Goal: Task Accomplishment & Management: Manage account settings

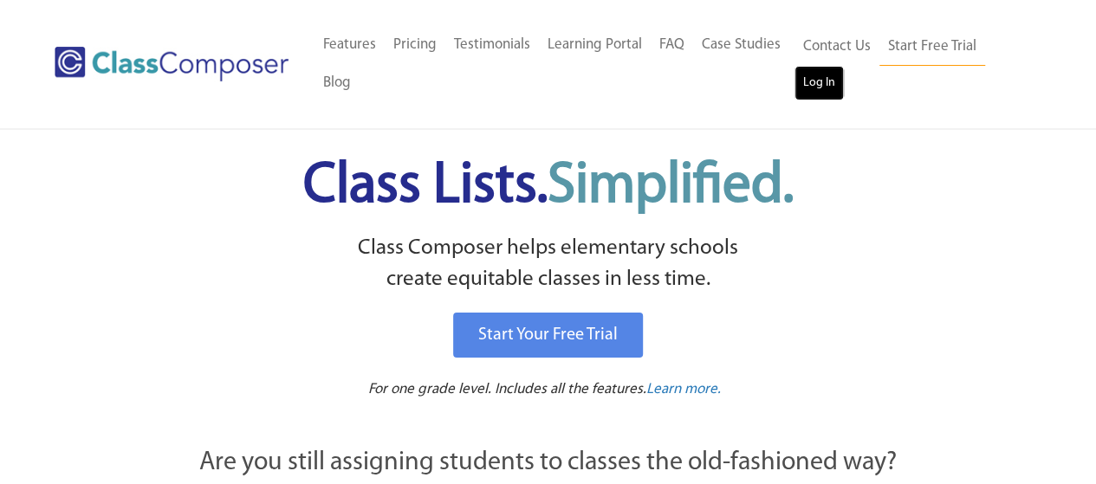
click at [811, 87] on link "Log In" at bounding box center [818, 83] width 49 height 35
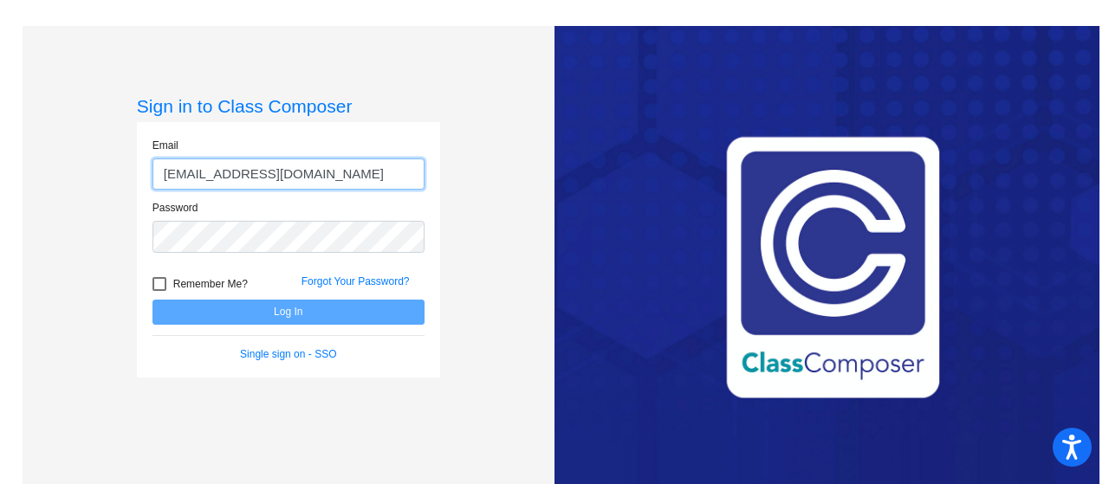
type input "[EMAIL_ADDRESS][DOMAIN_NAME]"
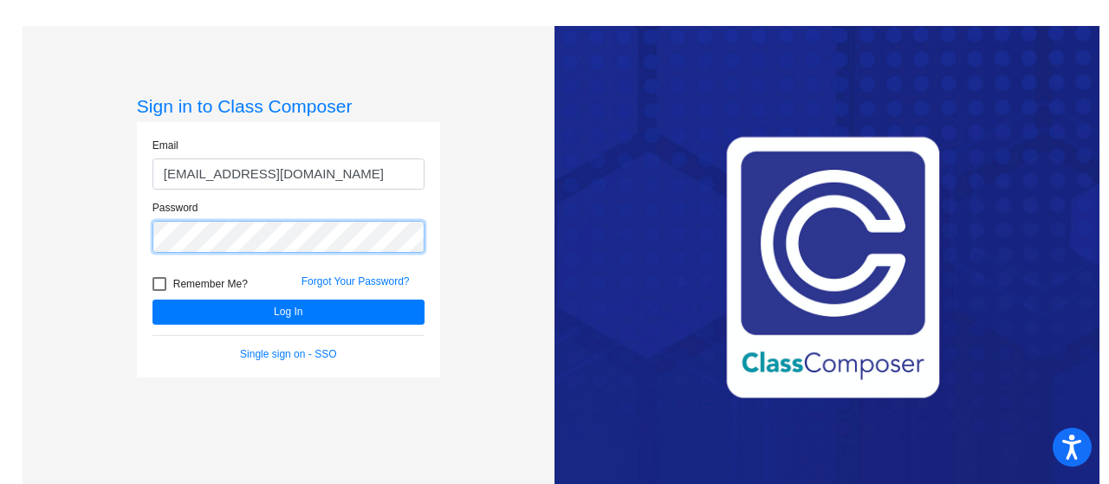
click at [152, 300] on button "Log In" at bounding box center [288, 312] width 272 height 25
click at [332, 286] on link "Forgot Your Password?" at bounding box center [355, 281] width 108 height 12
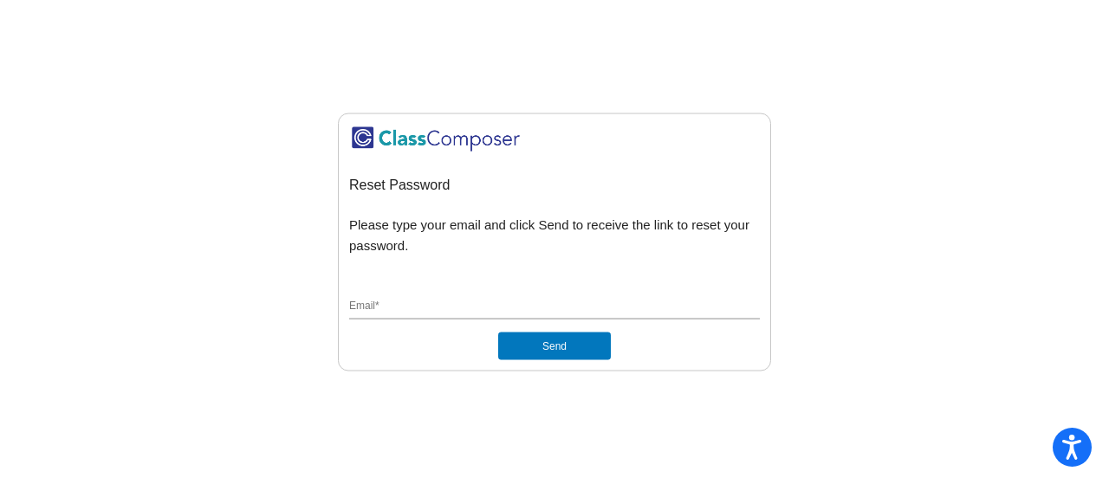
click at [393, 304] on input "Email *" at bounding box center [554, 308] width 411 height 16
type input "s"
type input "hutchesons"
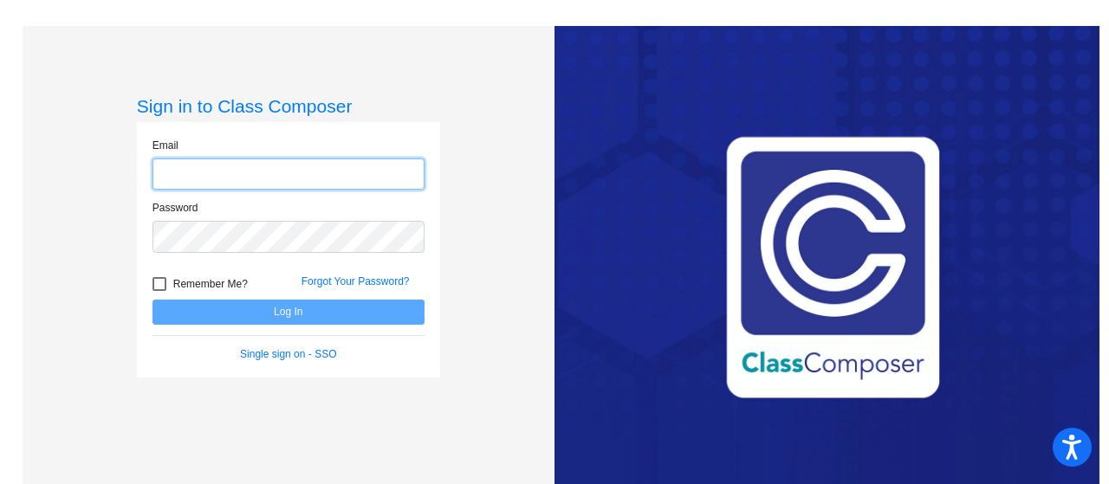
click at [208, 181] on input "email" at bounding box center [288, 174] width 272 height 32
type input "[EMAIL_ADDRESS][DOMAIN_NAME]"
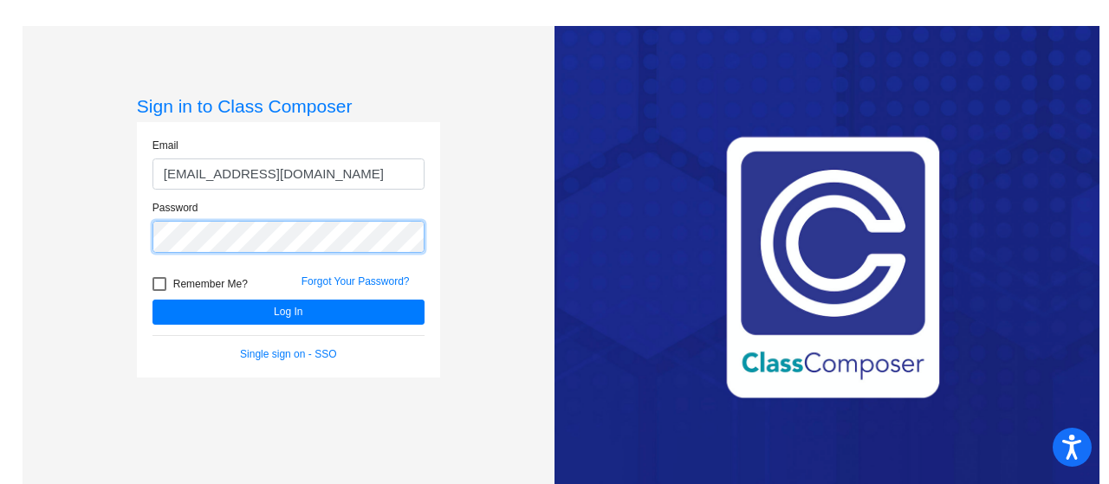
click at [152, 300] on button "Log In" at bounding box center [288, 312] width 272 height 25
click at [324, 281] on link "Forgot Your Password?" at bounding box center [355, 281] width 108 height 12
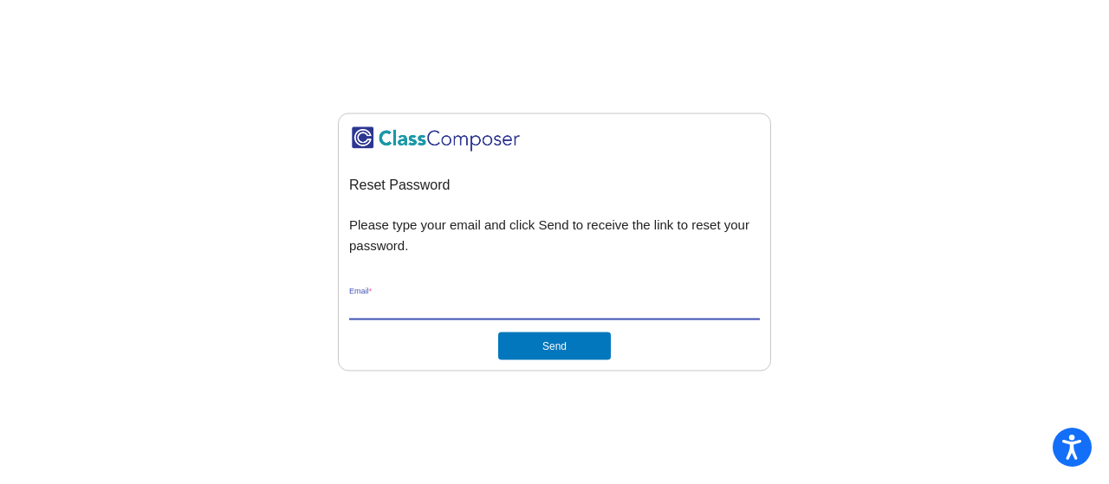
click at [383, 308] on input "Email *" at bounding box center [554, 308] width 411 height 16
type input "[EMAIL_ADDRESS][DOMAIN_NAME]"
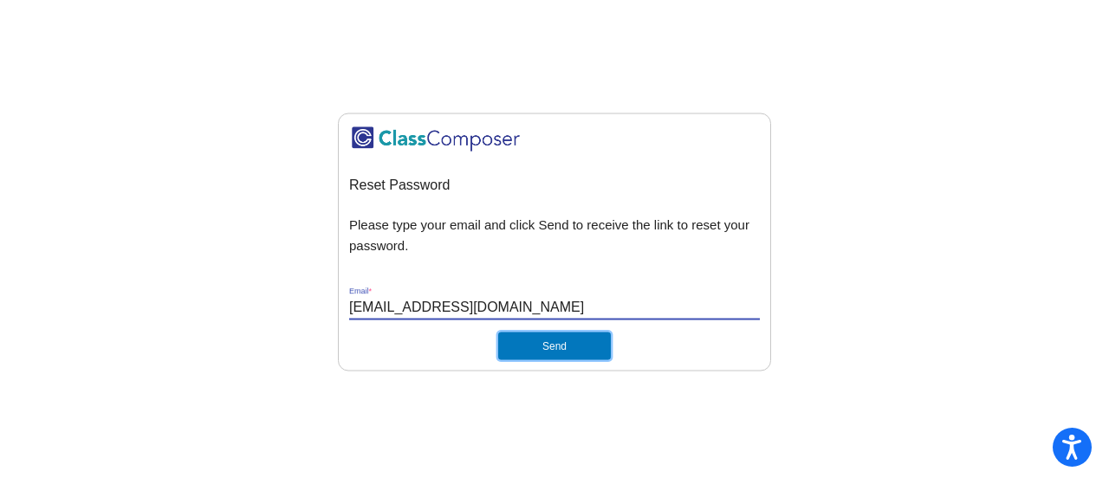
click at [537, 340] on button "Send" at bounding box center [554, 347] width 113 height 28
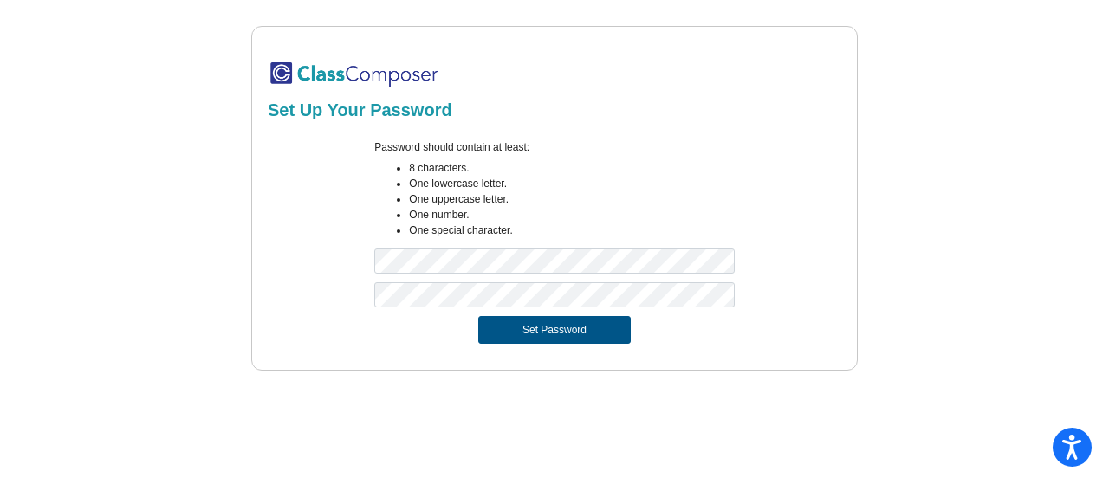
click at [561, 323] on button "Set Password" at bounding box center [554, 330] width 152 height 28
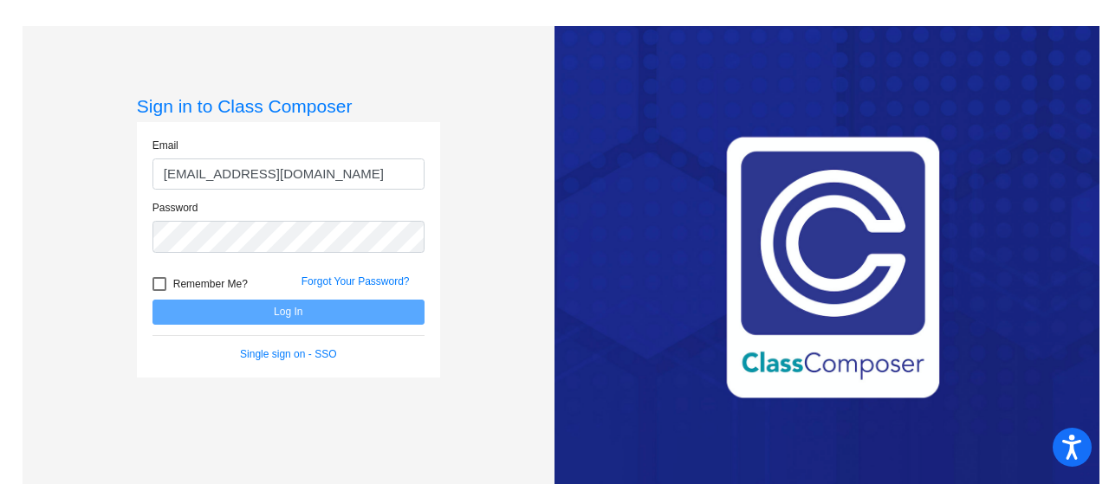
type input "[EMAIL_ADDRESS][DOMAIN_NAME]"
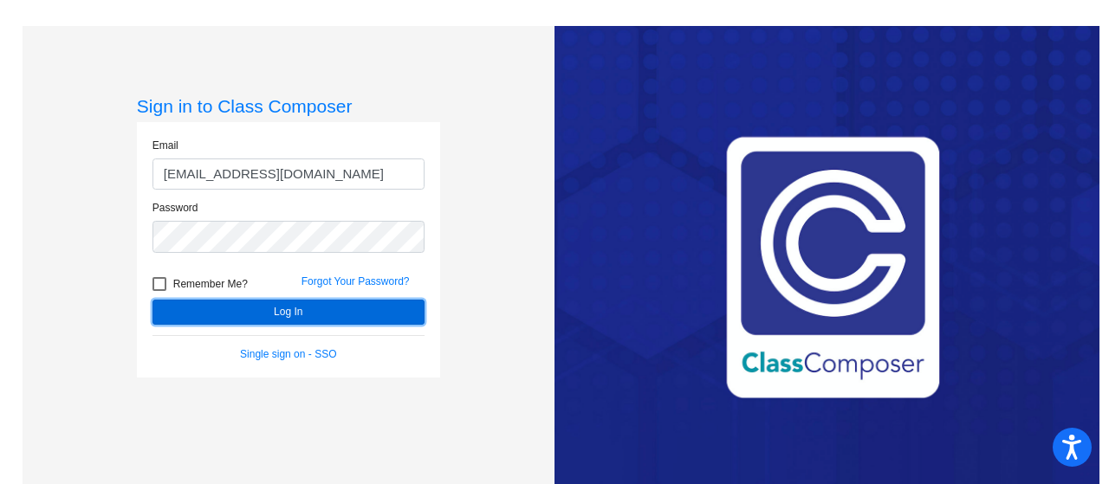
click at [285, 314] on button "Log In" at bounding box center [288, 312] width 272 height 25
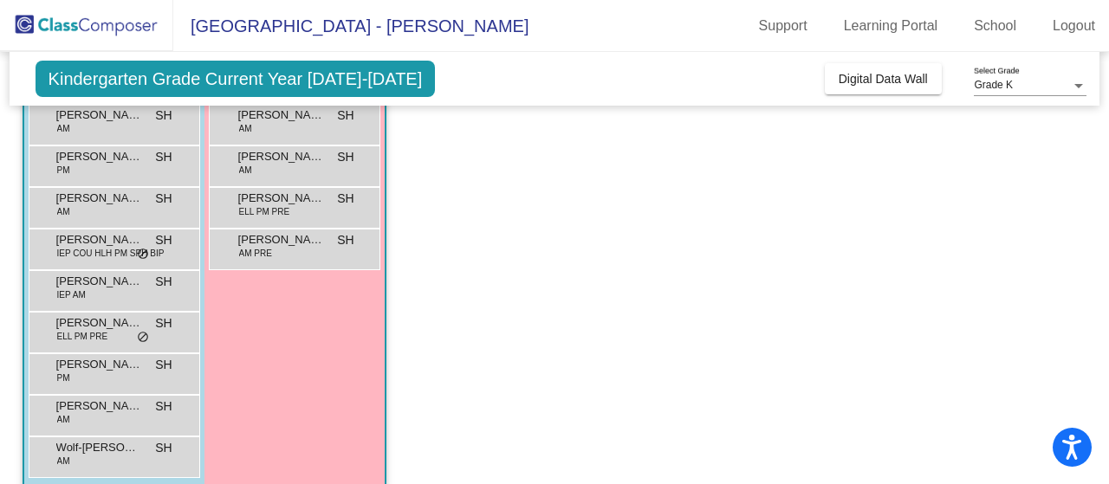
scroll to position [549, 0]
click at [104, 317] on span "Sehtaj Singh" at bounding box center [99, 321] width 87 height 17
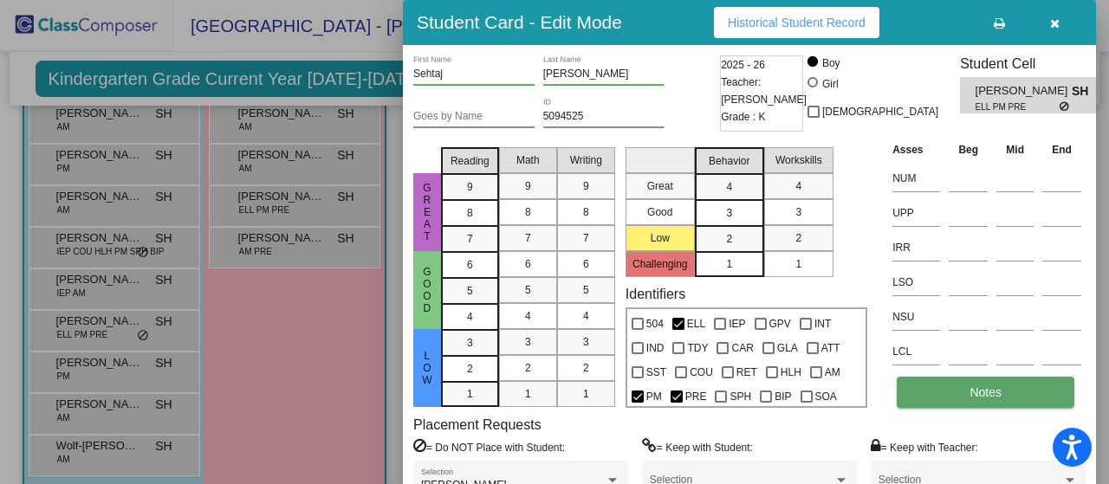
click at [983, 389] on span "Notes" at bounding box center [985, 392] width 32 height 14
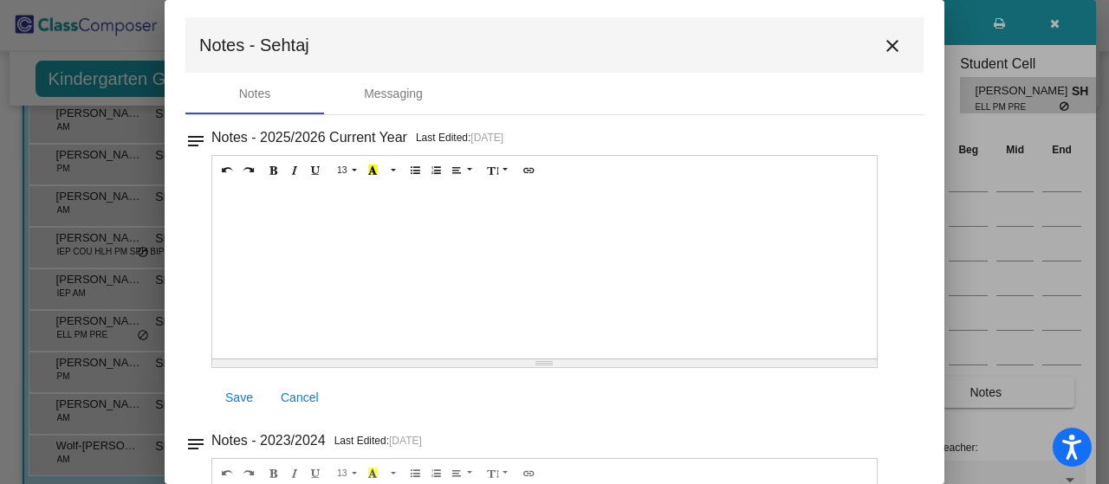
scroll to position [0, 0]
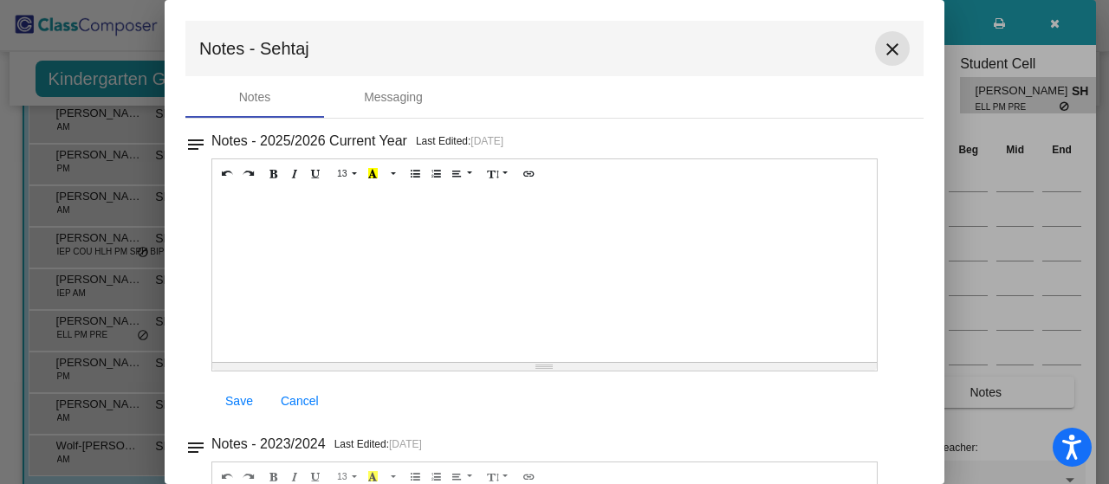
click at [884, 42] on mat-icon "close" at bounding box center [892, 49] width 21 height 21
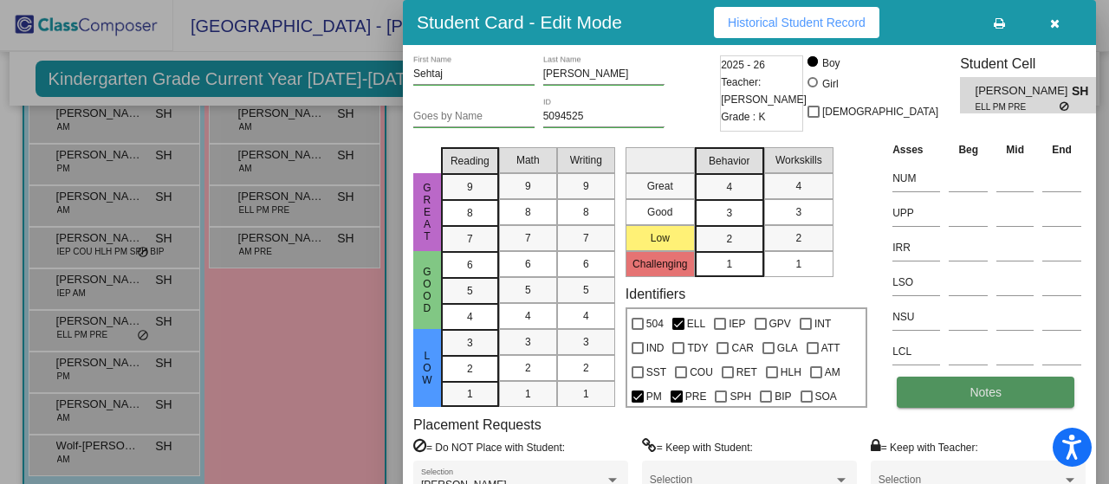
click at [977, 393] on span "Notes" at bounding box center [985, 392] width 32 height 14
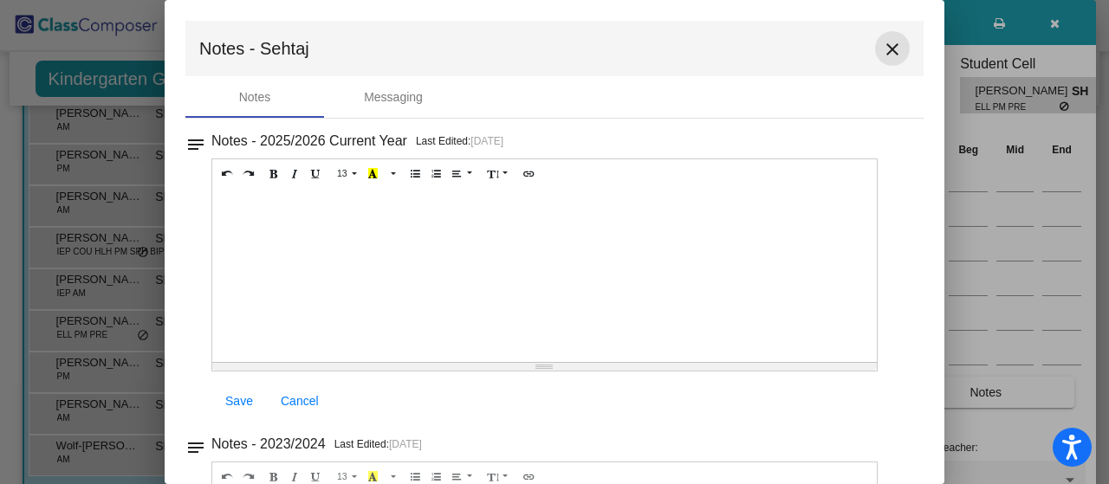
click at [886, 48] on mat-icon "close" at bounding box center [892, 49] width 21 height 21
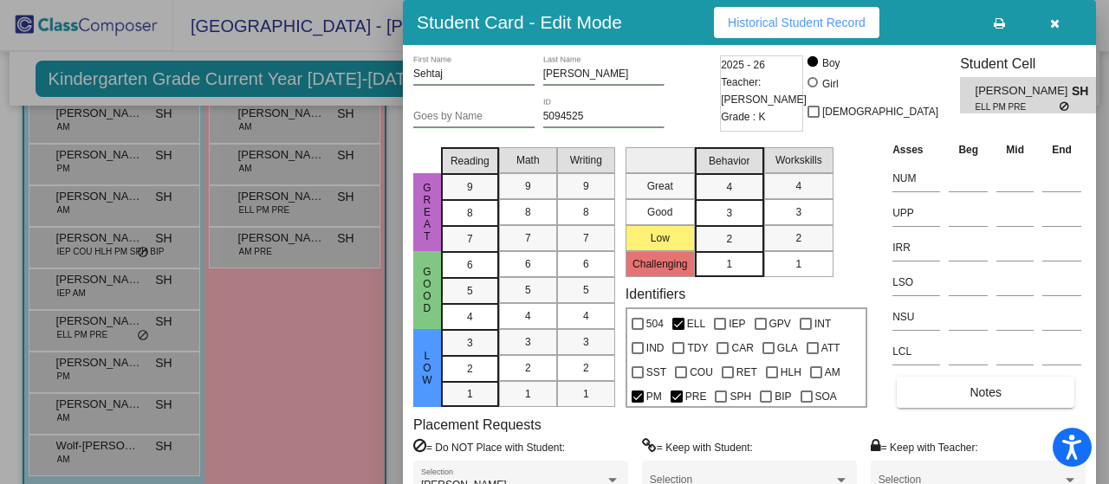
click at [276, 346] on div at bounding box center [554, 242] width 1109 height 484
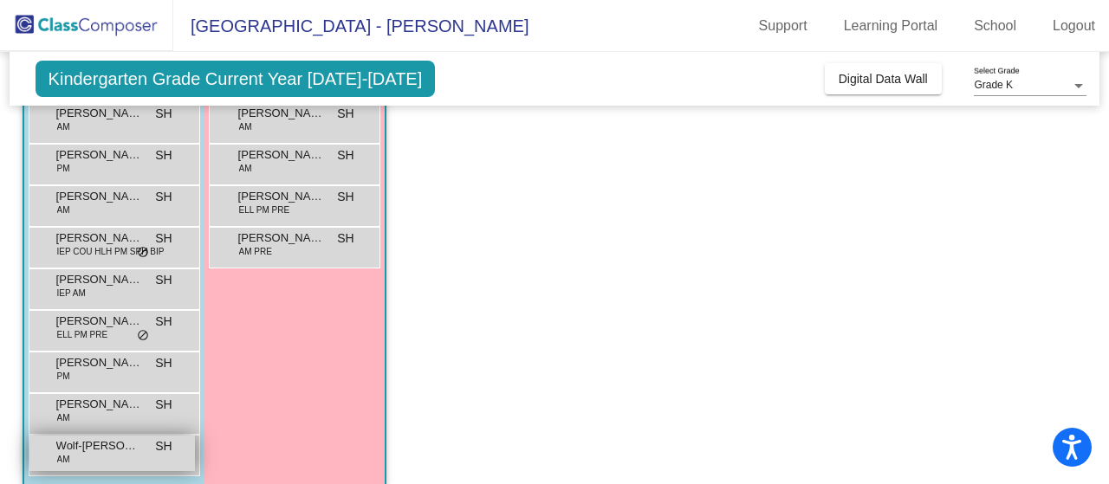
click at [87, 449] on span "Wolf-Aivao Rollins" at bounding box center [99, 445] width 87 height 17
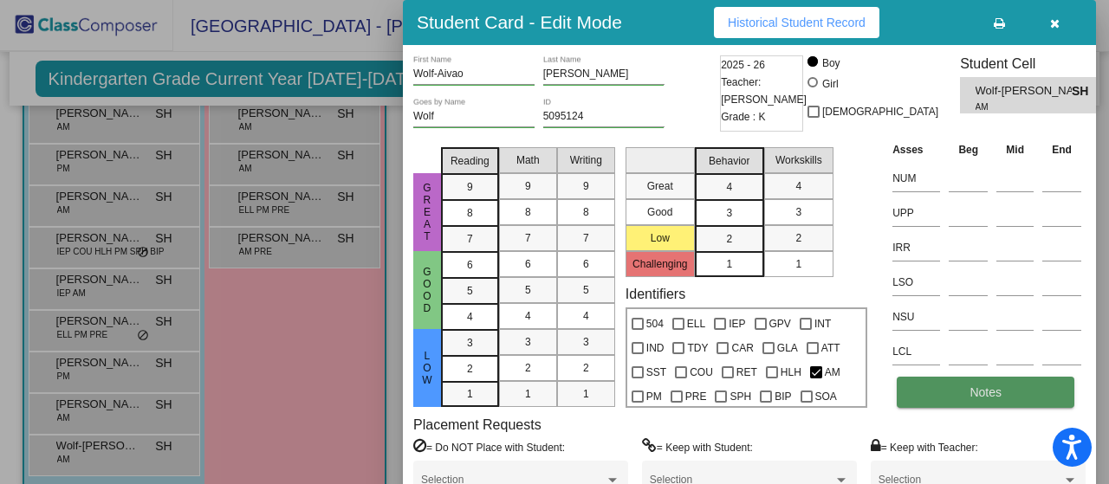
click at [972, 394] on span "Notes" at bounding box center [985, 392] width 32 height 14
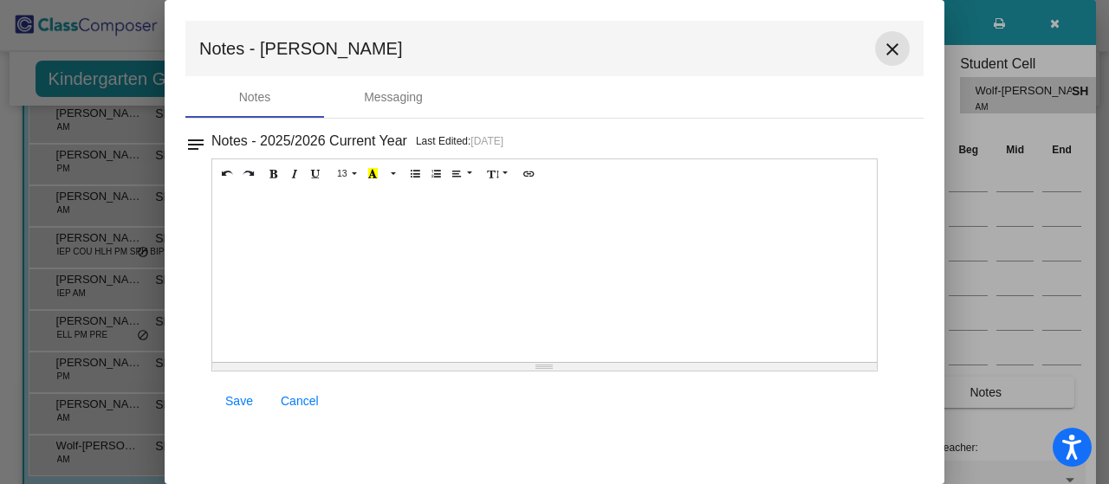
click at [890, 53] on mat-icon "close" at bounding box center [892, 49] width 21 height 21
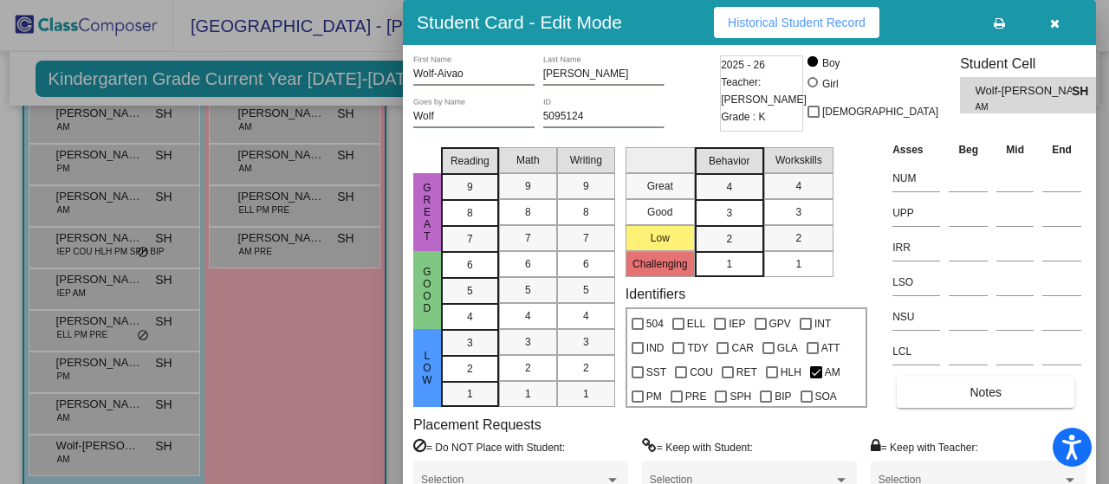
click at [275, 340] on div at bounding box center [554, 242] width 1109 height 484
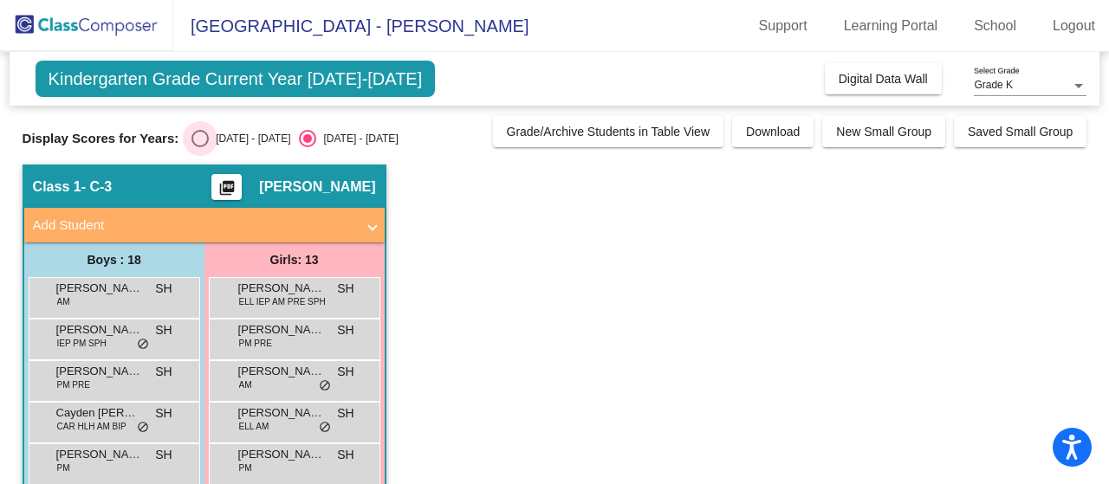
click at [197, 137] on div "Select an option" at bounding box center [199, 138] width 17 height 17
click at [199, 147] on input "2024 - 2025" at bounding box center [199, 147] width 1 height 1
radio input "true"
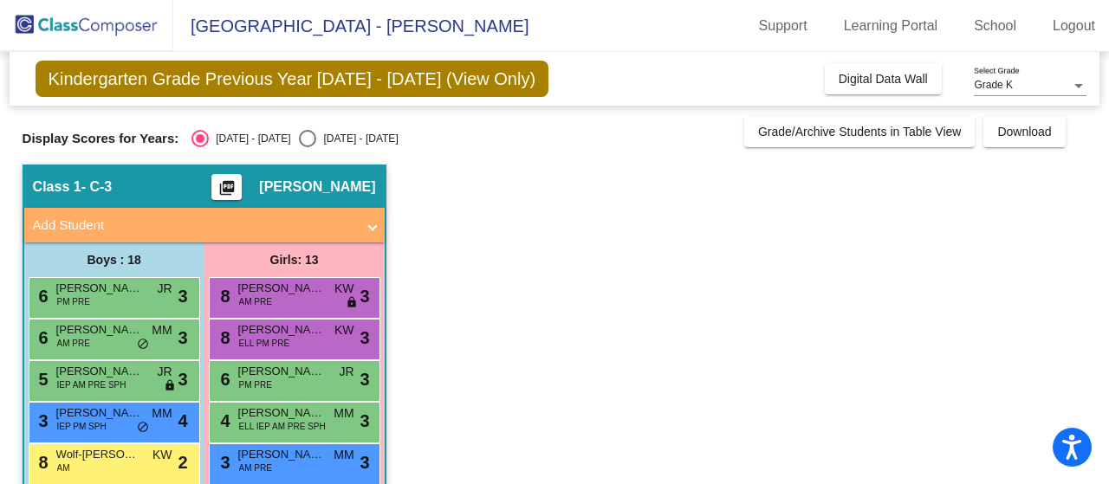
scroll to position [206, 0]
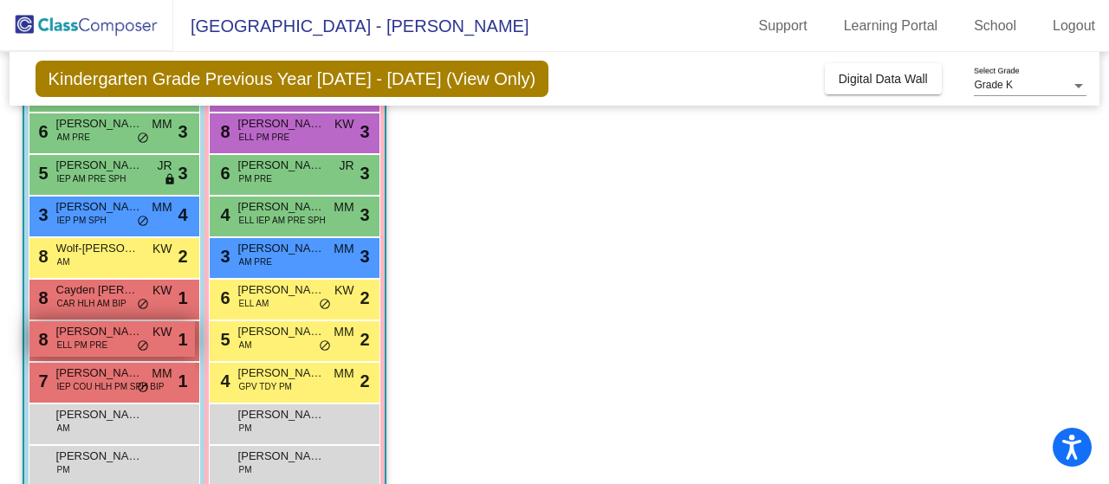
click at [77, 340] on span "ELL PM PRE" at bounding box center [82, 345] width 51 height 13
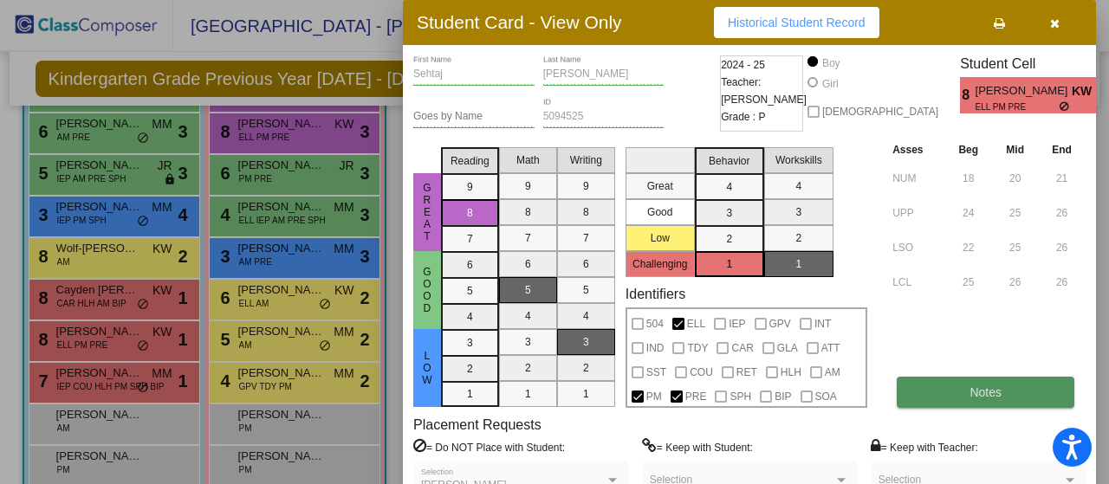
click at [975, 391] on span "Notes" at bounding box center [985, 392] width 32 height 14
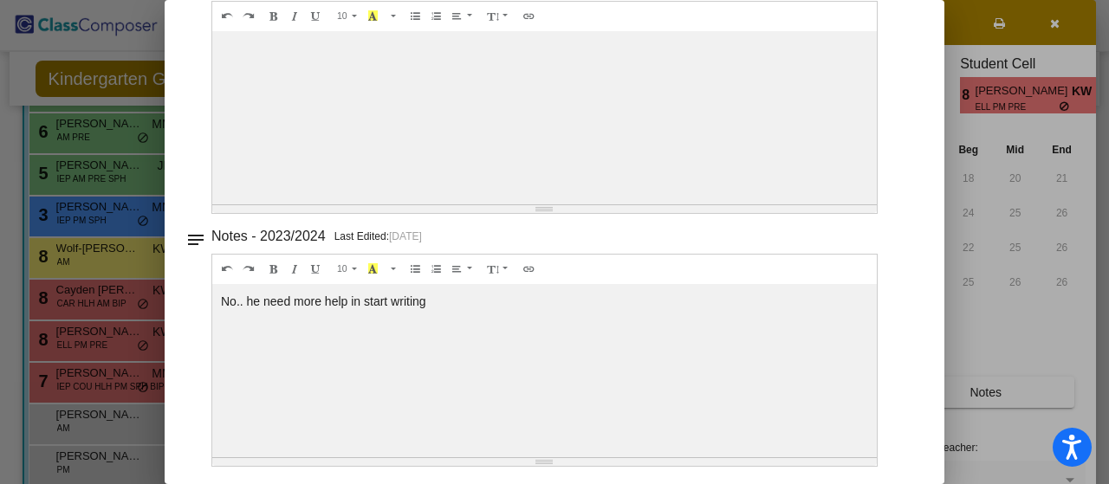
scroll to position [0, 0]
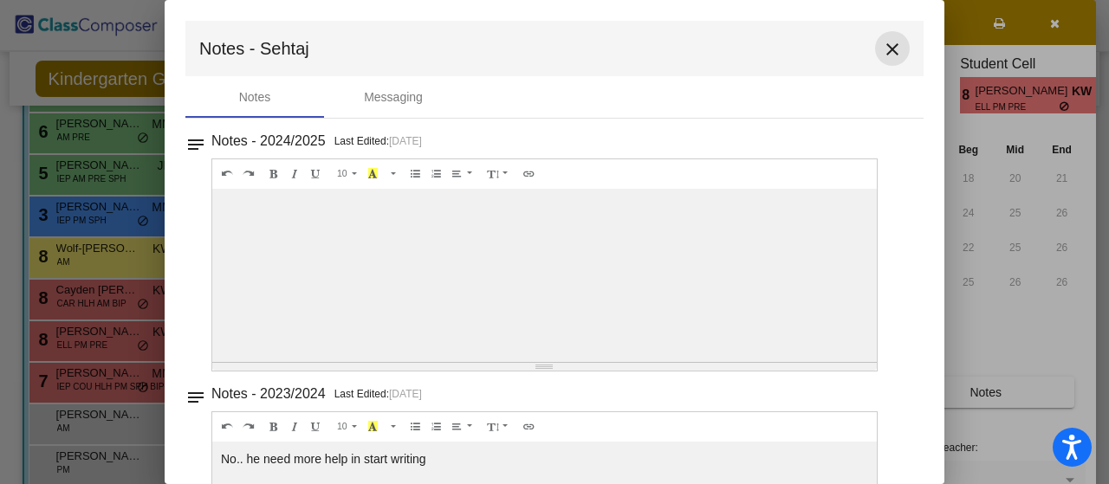
click at [883, 50] on mat-icon "close" at bounding box center [892, 49] width 21 height 21
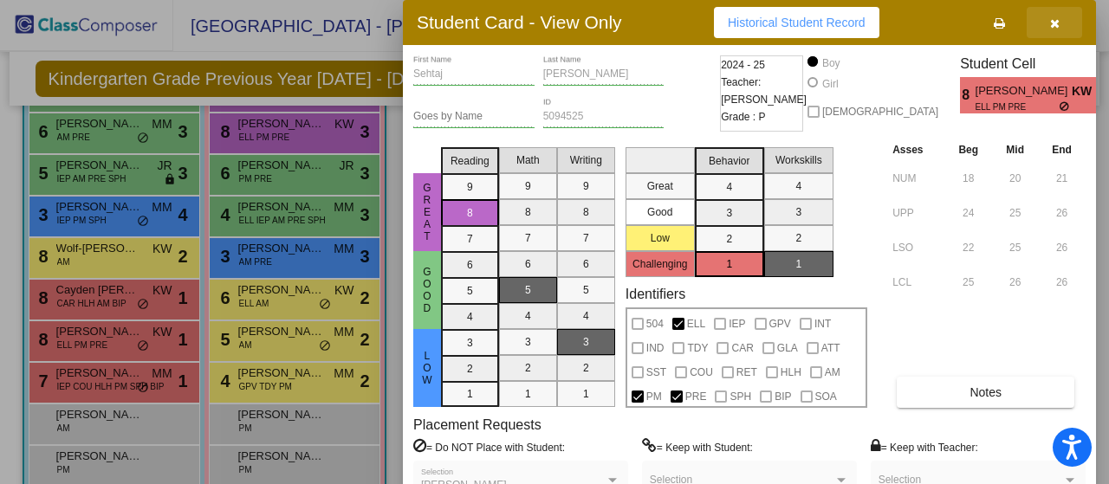
click at [1051, 19] on icon "button" at bounding box center [1055, 23] width 10 height 12
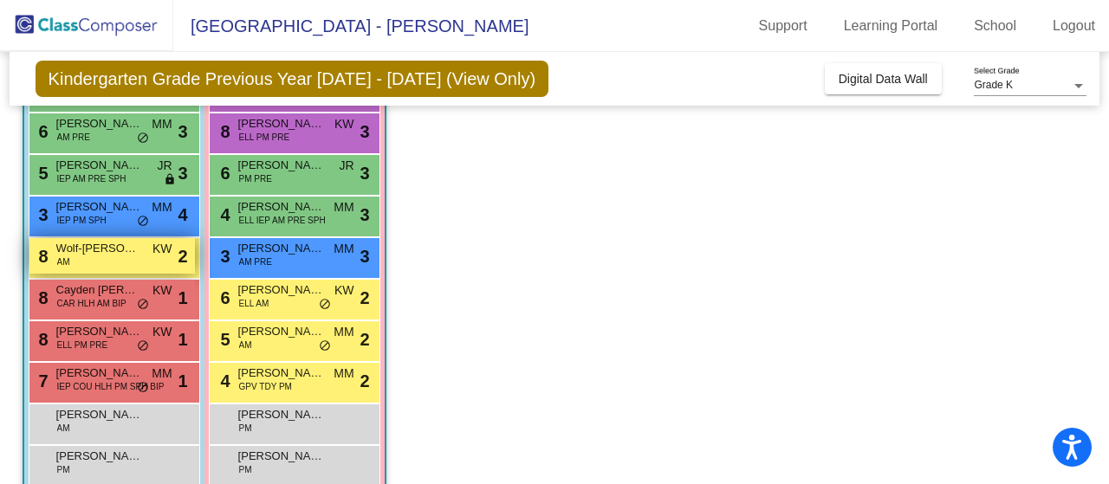
click at [102, 255] on span "Wolf-Aivao Rollins" at bounding box center [99, 248] width 87 height 17
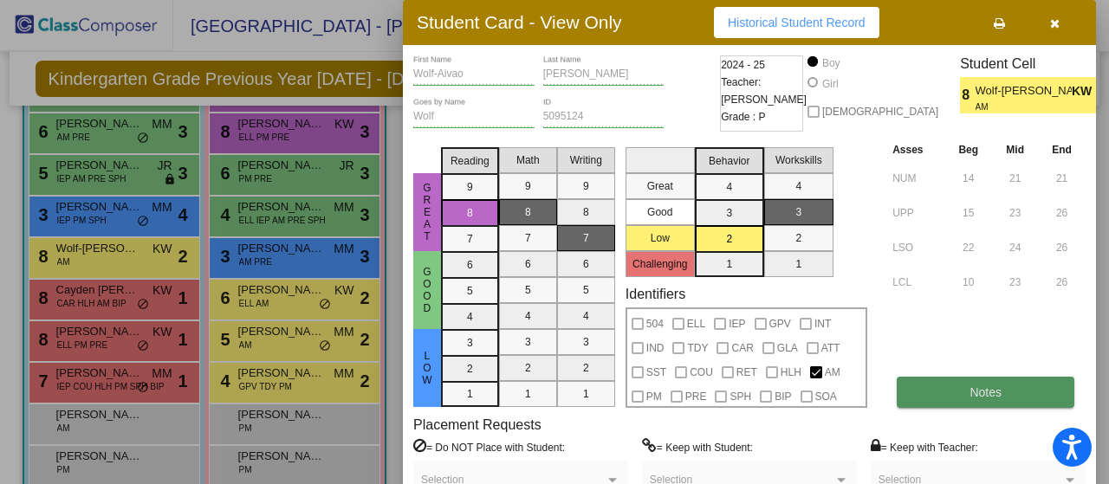
click at [966, 396] on button "Notes" at bounding box center [985, 392] width 178 height 31
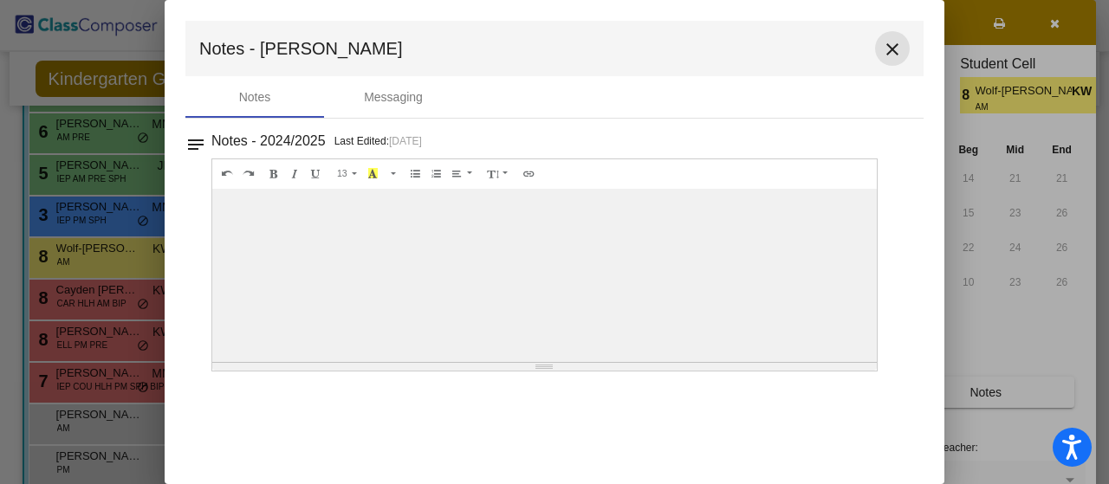
click at [894, 52] on mat-icon "close" at bounding box center [892, 49] width 21 height 21
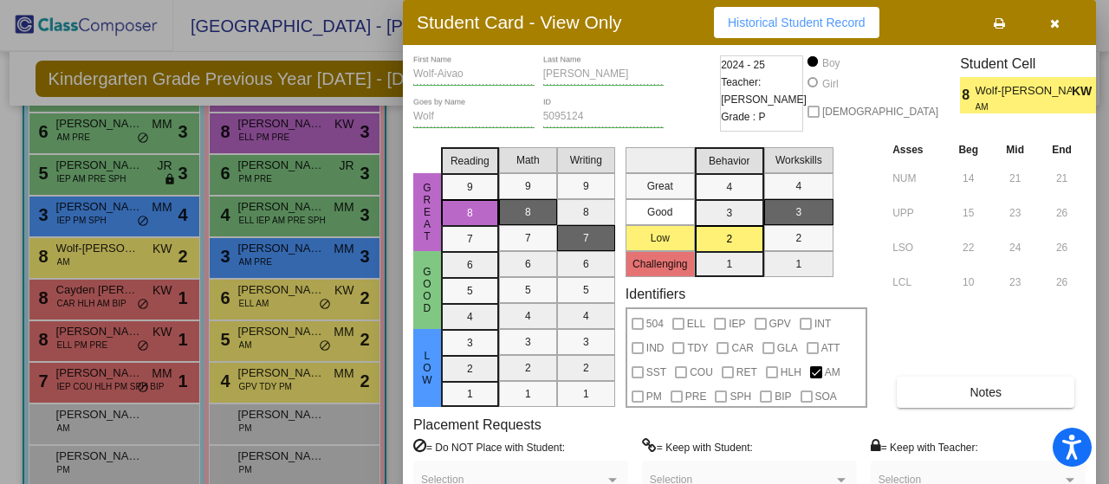
click at [701, 113] on div "Wolf Goes by Name 5095124 ID" at bounding box center [564, 119] width 302 height 42
click at [145, 426] on div at bounding box center [554, 242] width 1109 height 484
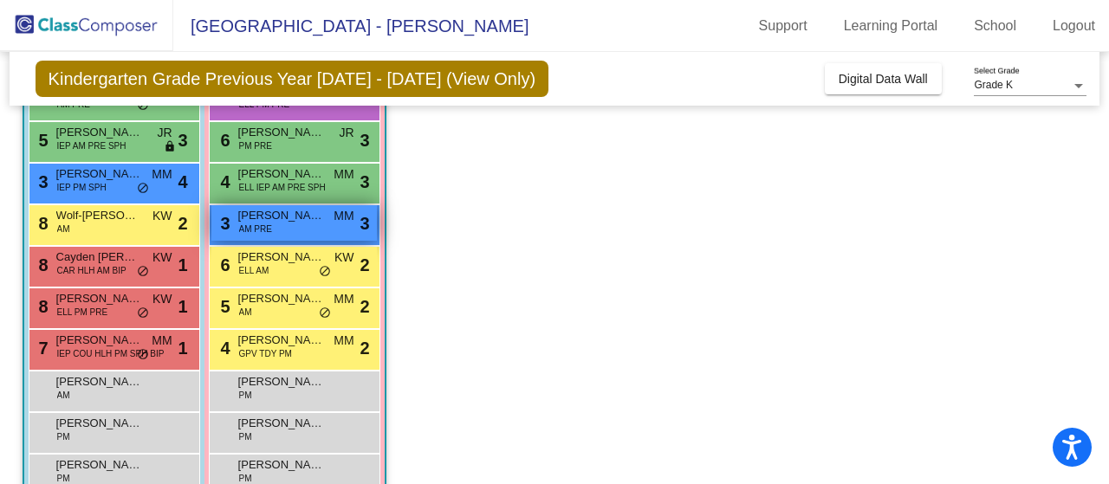
scroll to position [241, 0]
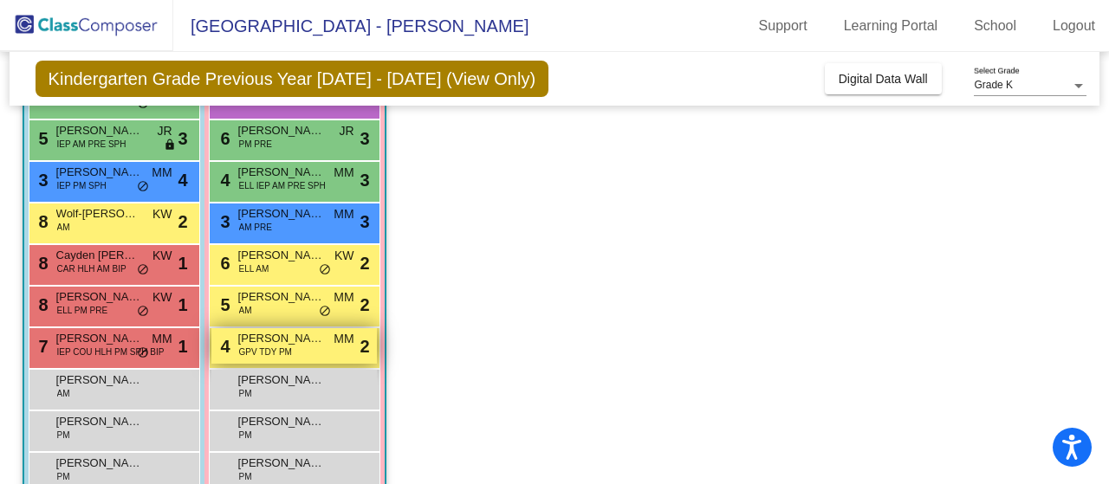
click at [272, 337] on span "Gianna Kelly" at bounding box center [281, 338] width 87 height 17
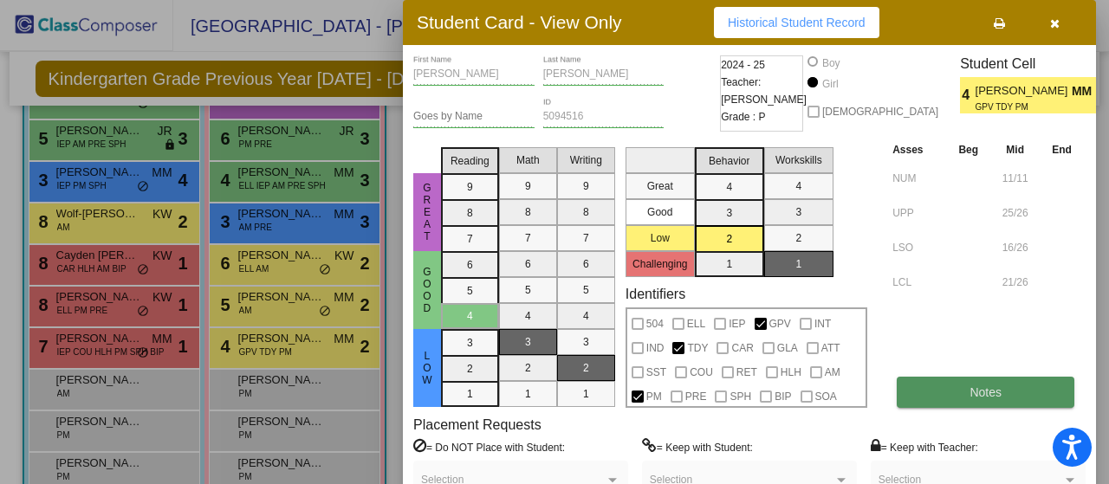
click at [969, 392] on span "Notes" at bounding box center [985, 392] width 32 height 14
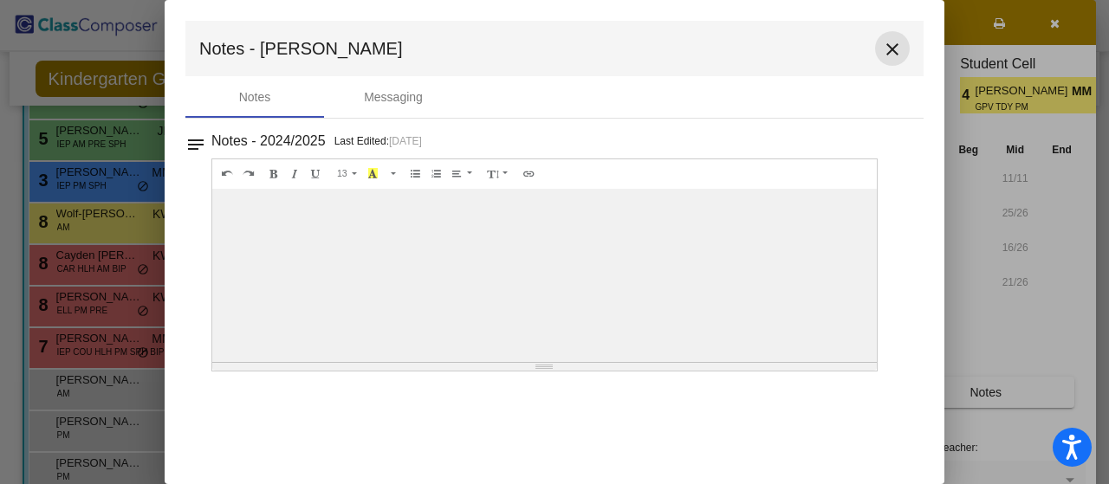
click at [892, 40] on mat-icon "close" at bounding box center [892, 49] width 21 height 21
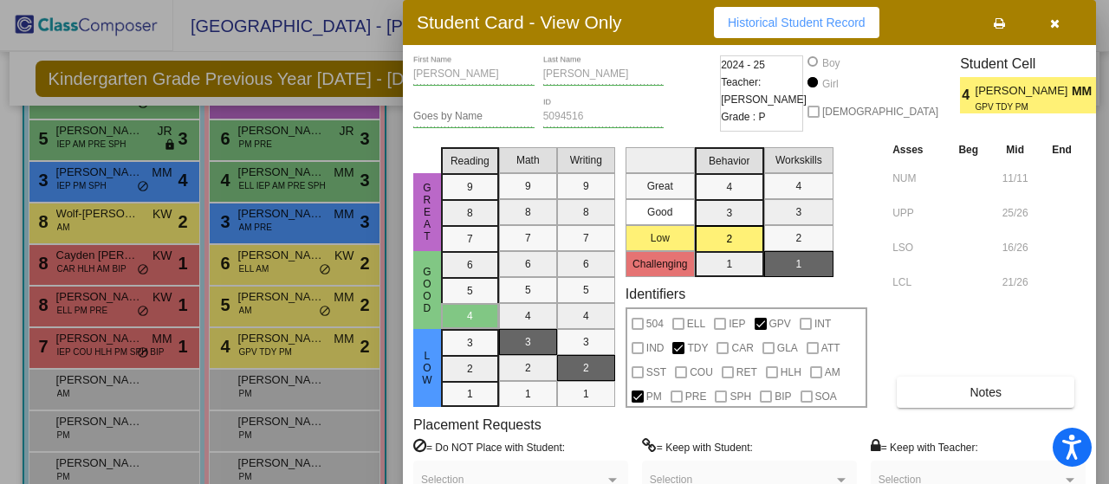
click at [691, 101] on div "Goes by Name 5094516 ID" at bounding box center [564, 119] width 302 height 42
click at [1056, 23] on icon "button" at bounding box center [1055, 23] width 10 height 12
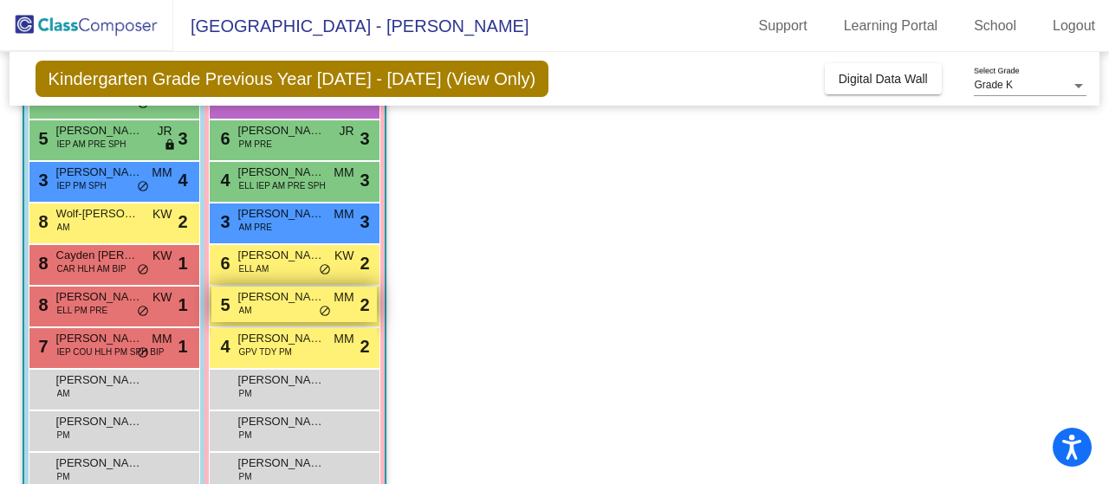
click at [270, 294] on span "Cassidy Morgan" at bounding box center [281, 296] width 87 height 17
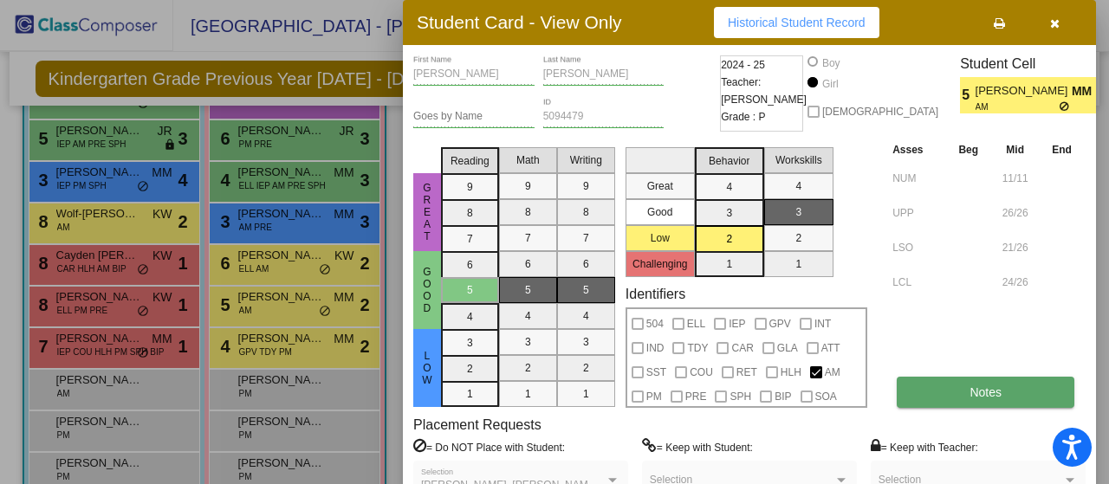
click at [957, 404] on button "Notes" at bounding box center [985, 392] width 178 height 31
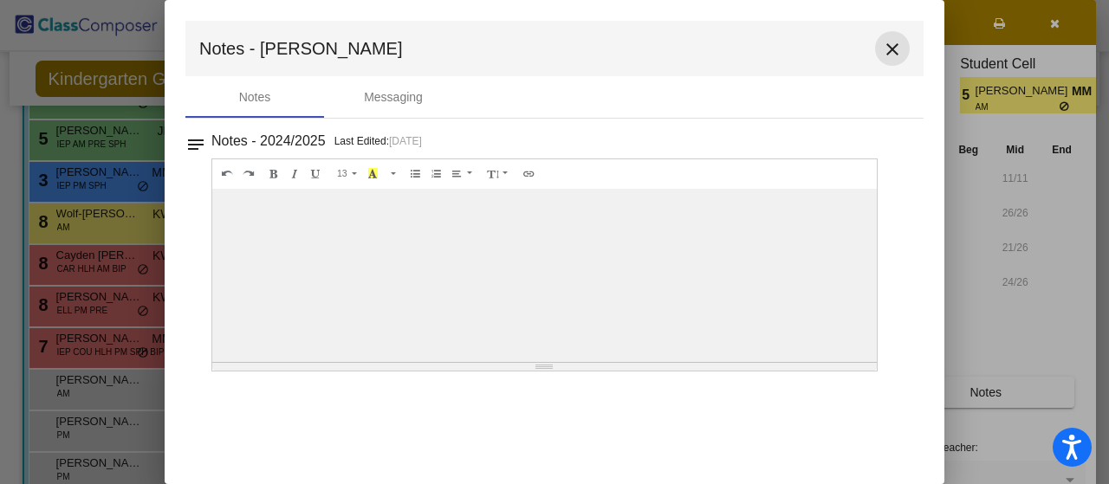
click at [892, 44] on mat-icon "close" at bounding box center [892, 49] width 21 height 21
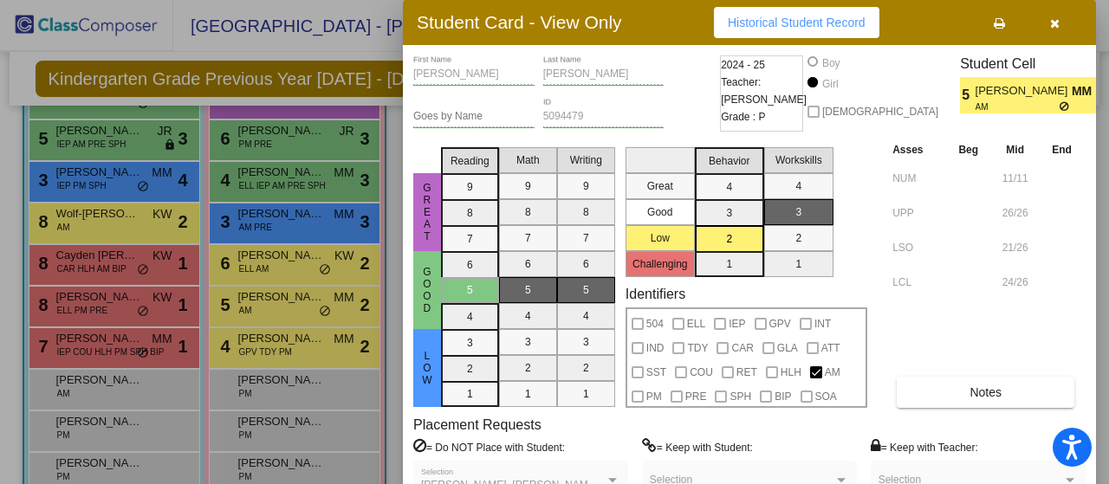
click at [343, 41] on div at bounding box center [554, 242] width 1109 height 484
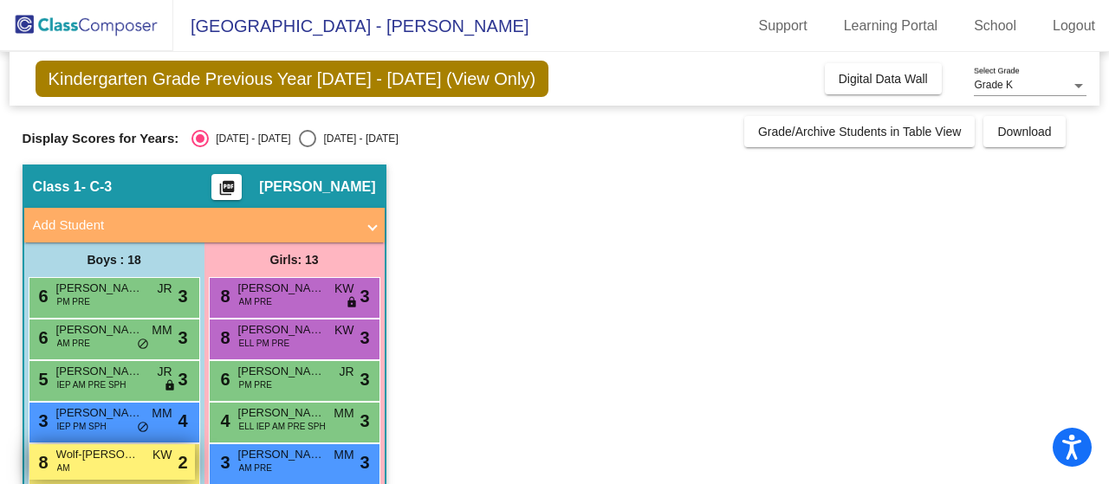
scroll to position [81, 0]
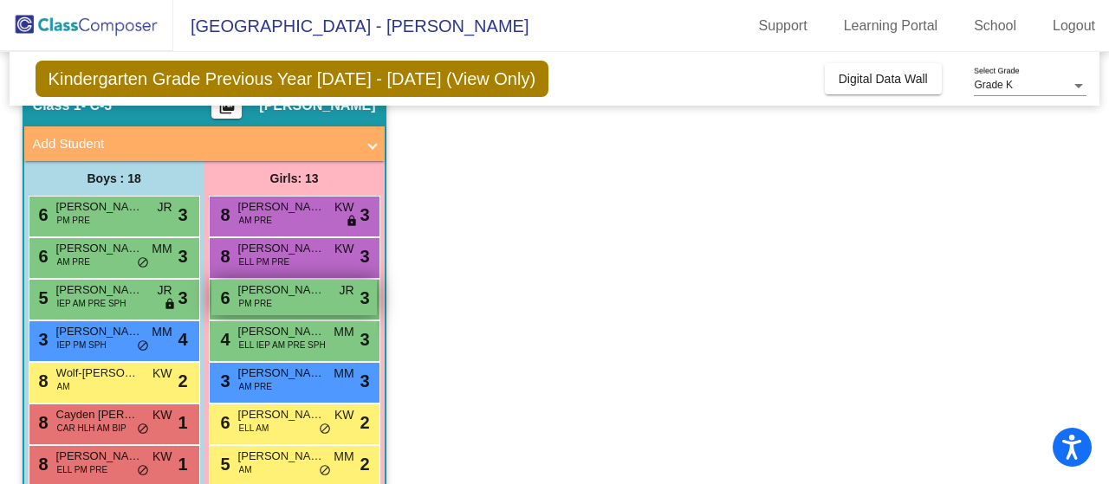
click at [296, 297] on span "Avery Schlosser" at bounding box center [281, 289] width 87 height 17
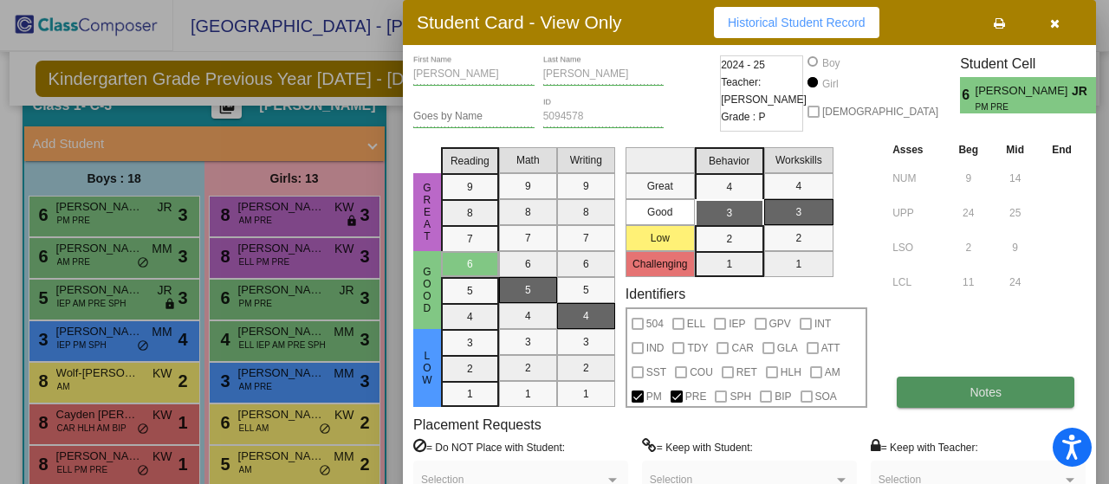
click at [986, 391] on span "Notes" at bounding box center [985, 392] width 32 height 14
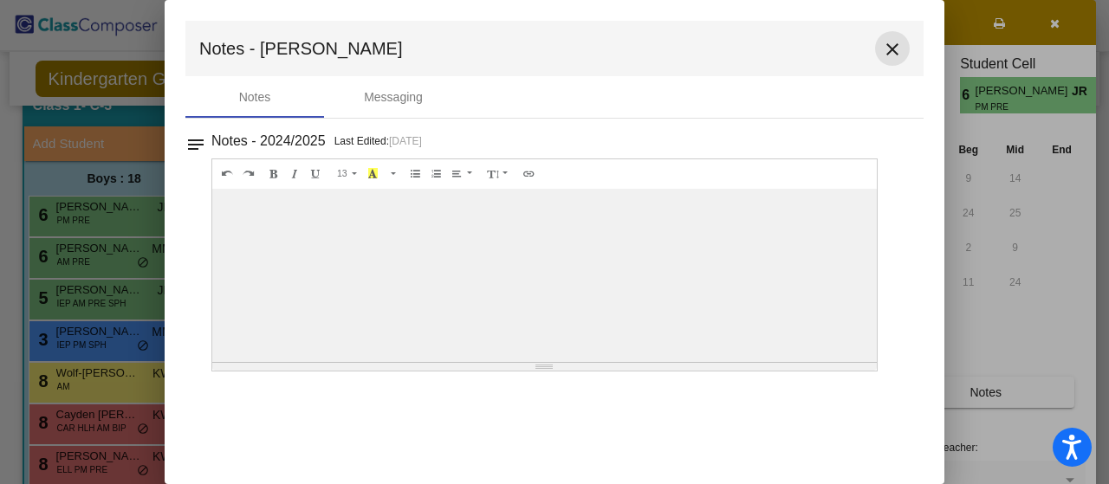
click at [886, 55] on mat-icon "close" at bounding box center [892, 49] width 21 height 21
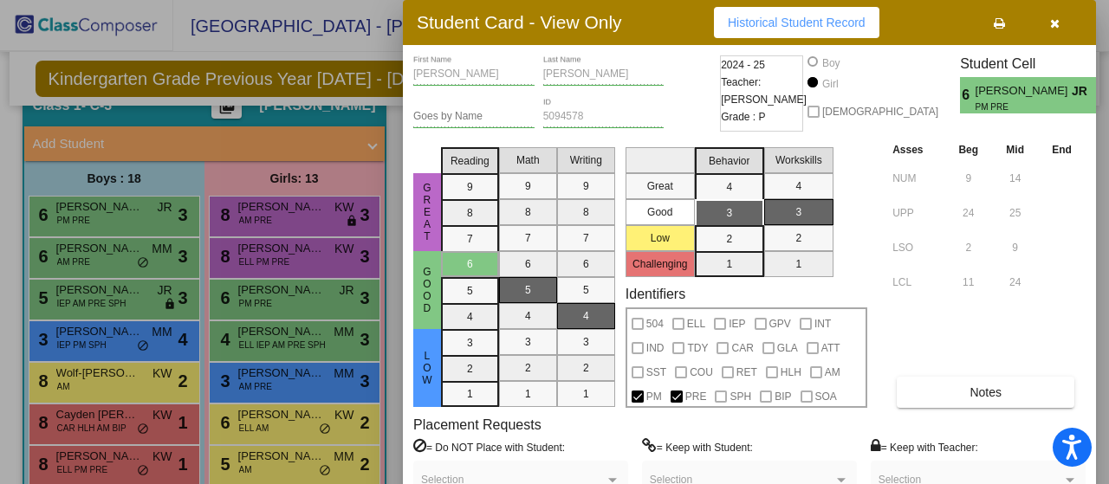
click at [688, 115] on div "Goes by Name 5094578 ID" at bounding box center [564, 119] width 302 height 42
click at [173, 32] on div at bounding box center [554, 242] width 1109 height 484
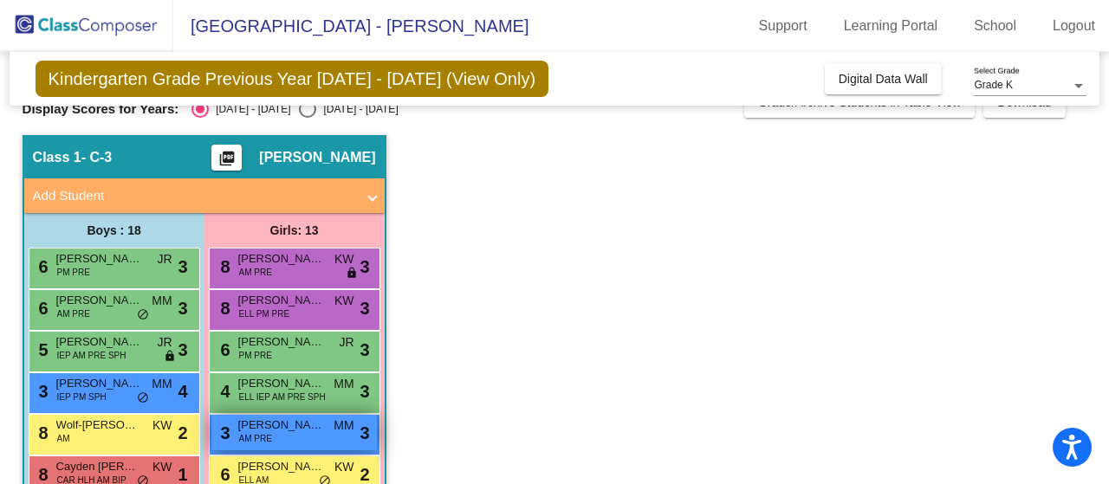
scroll to position [27, 0]
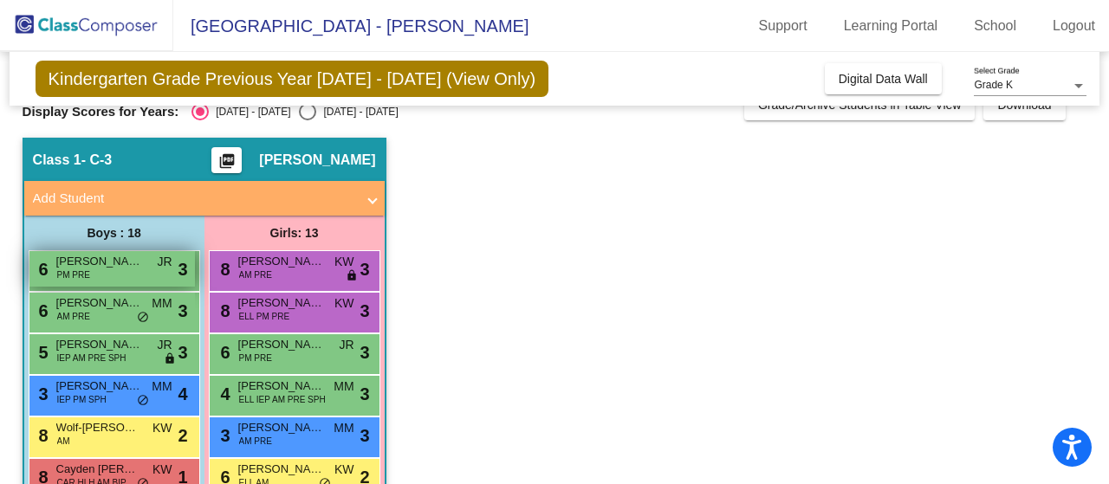
click at [107, 268] on span "Apollo Byrd" at bounding box center [99, 261] width 87 height 17
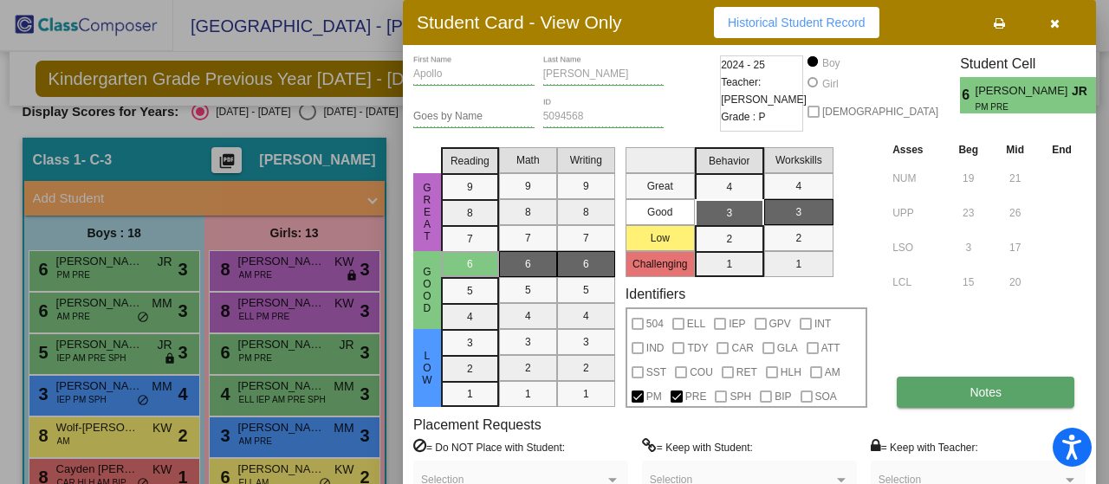
click at [966, 385] on button "Notes" at bounding box center [985, 392] width 178 height 31
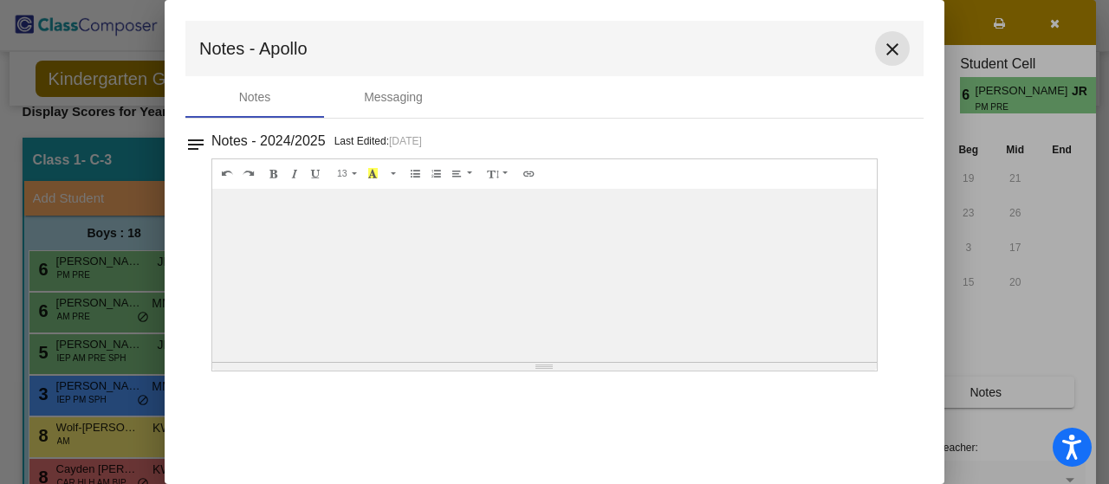
click at [899, 46] on mat-icon "close" at bounding box center [892, 49] width 21 height 21
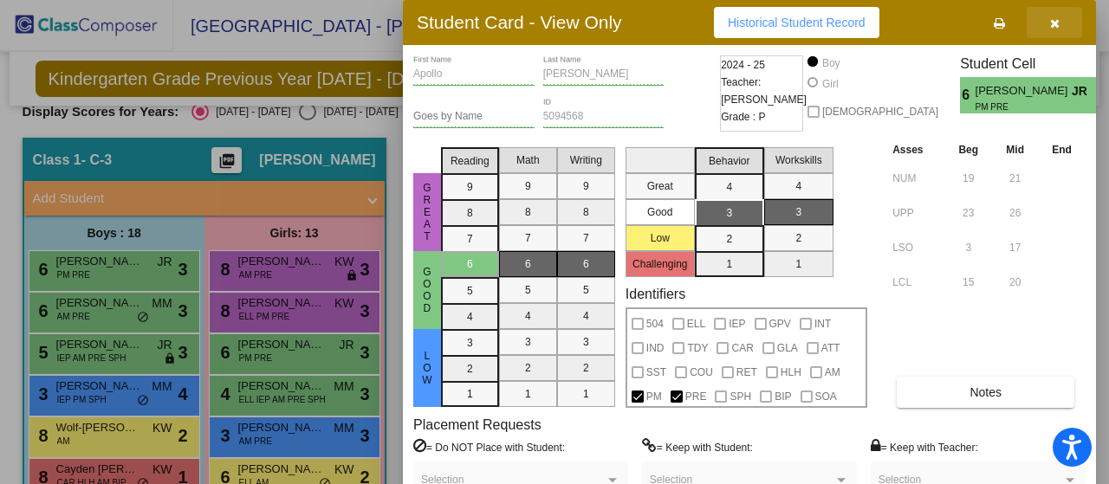
click at [1053, 21] on icon "button" at bounding box center [1055, 23] width 10 height 12
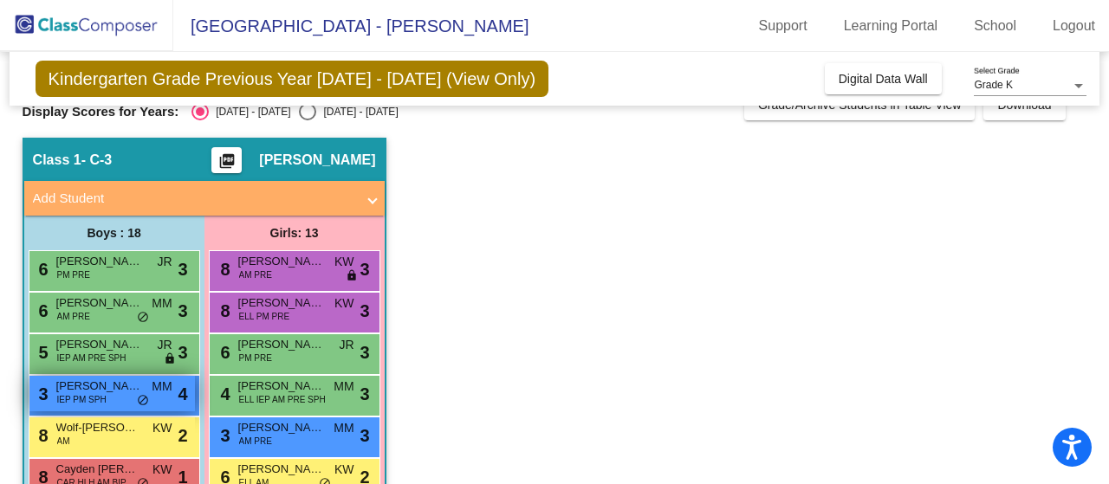
scroll to position [164, 0]
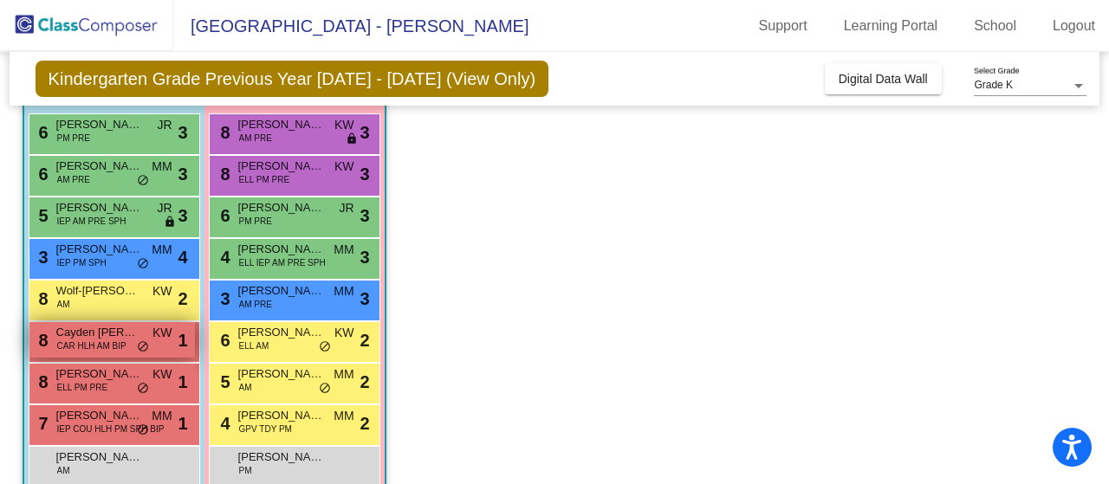
click at [78, 340] on span "CAR HLH AM BIP" at bounding box center [91, 345] width 69 height 13
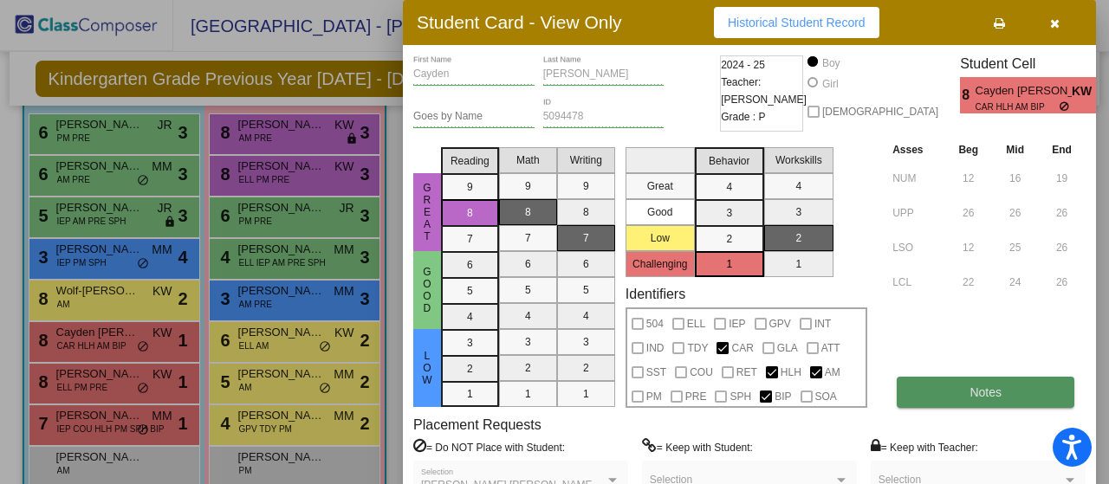
click at [962, 391] on button "Notes" at bounding box center [985, 392] width 178 height 31
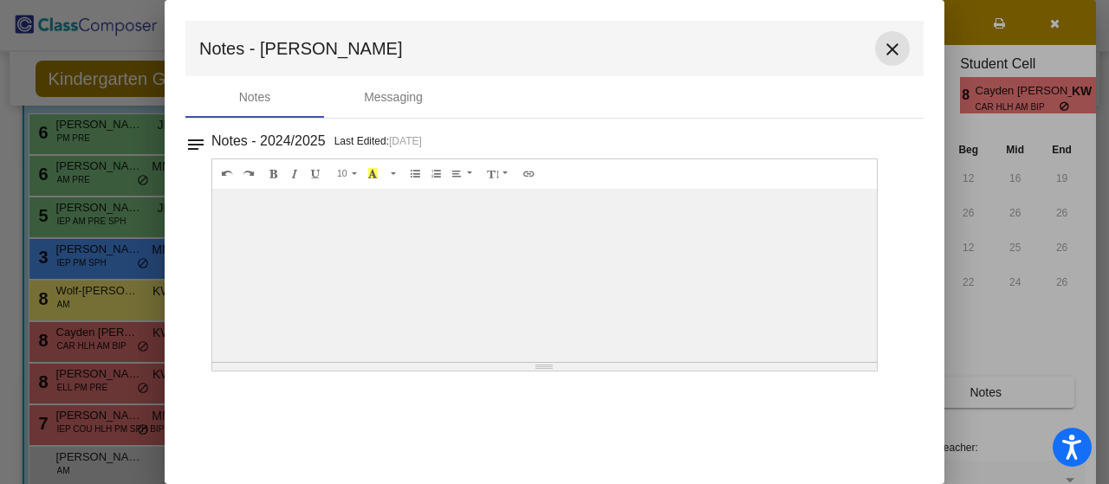
click at [894, 48] on mat-icon "close" at bounding box center [892, 49] width 21 height 21
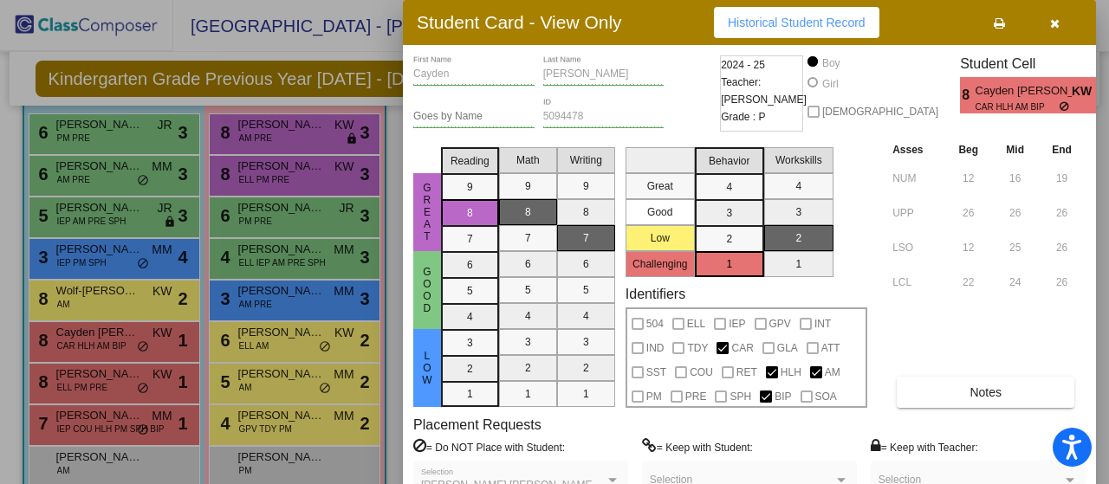
click at [348, 50] on div at bounding box center [554, 242] width 1109 height 484
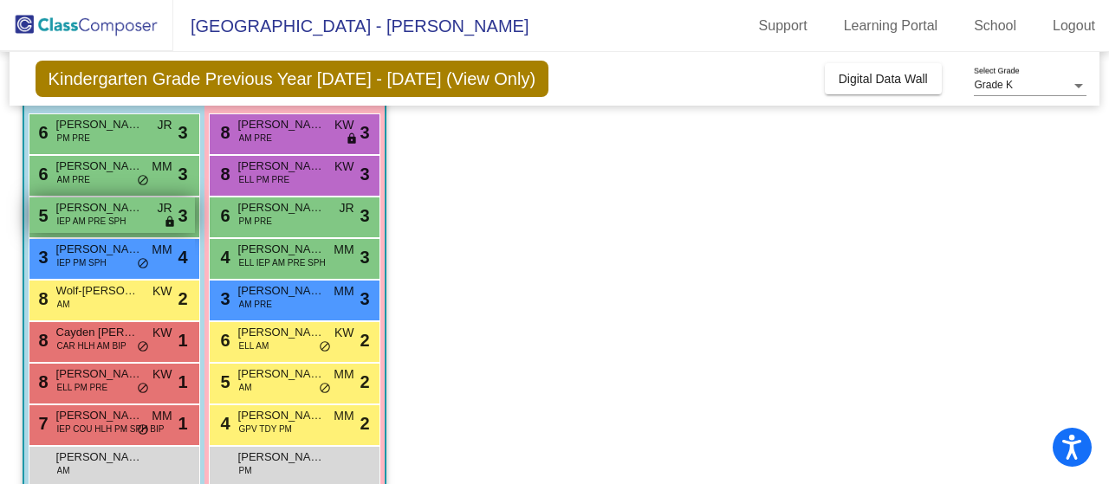
click at [80, 207] on span "Finn Rachlin" at bounding box center [99, 207] width 87 height 17
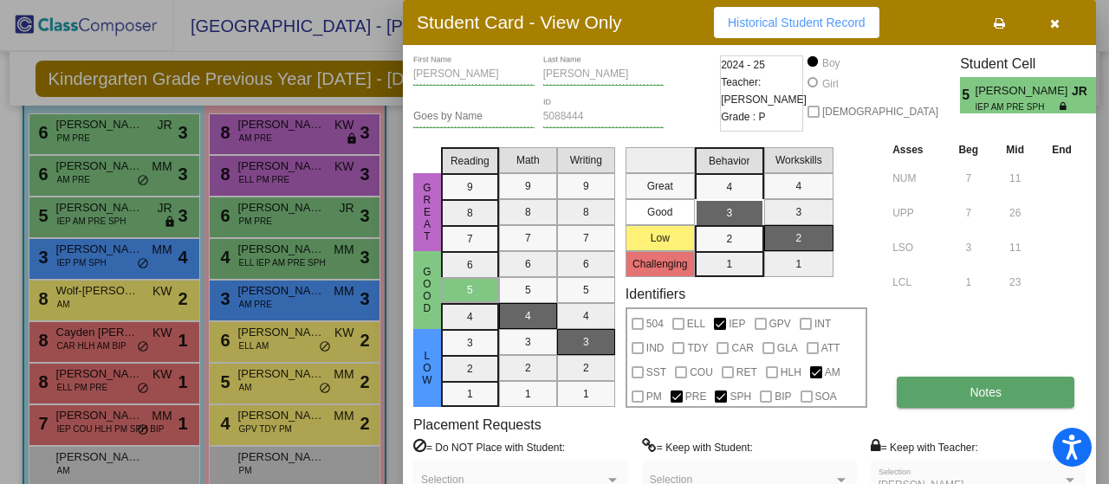
click at [980, 390] on span "Notes" at bounding box center [985, 392] width 32 height 14
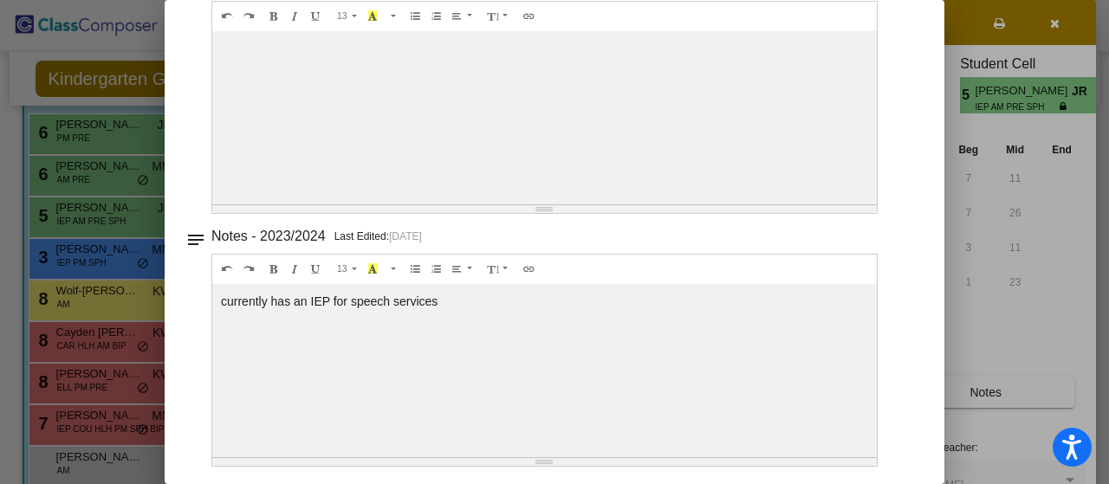
scroll to position [0, 0]
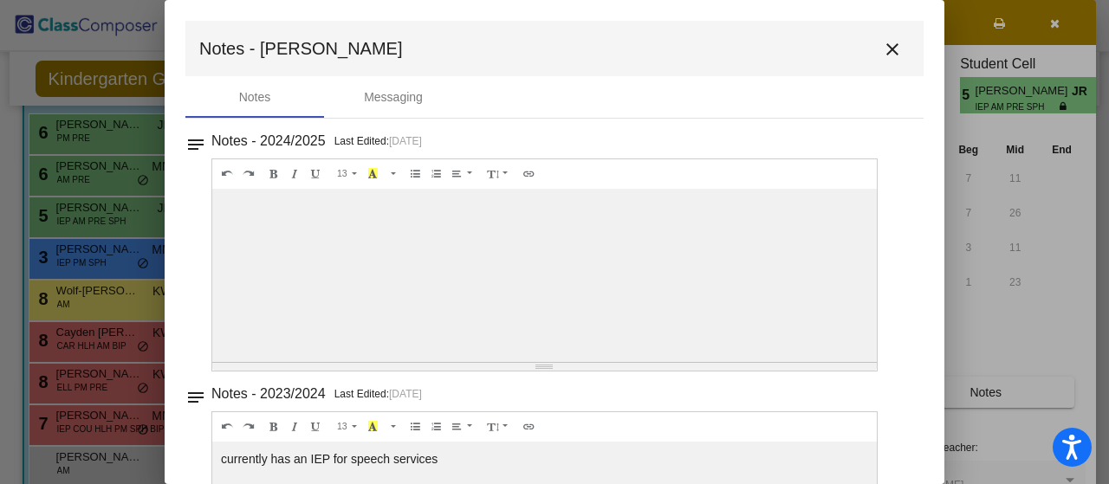
click at [882, 47] on mat-icon "close" at bounding box center [892, 49] width 21 height 21
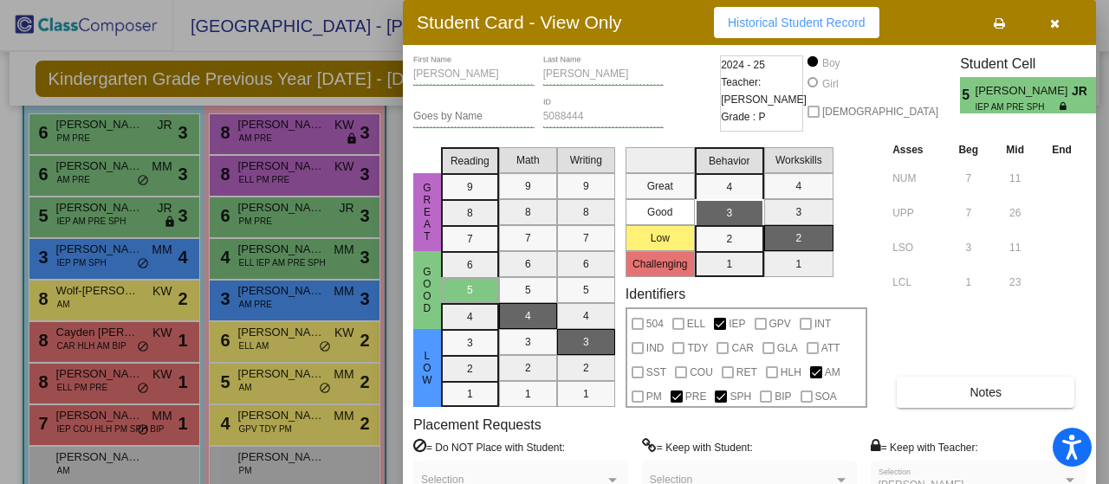
click at [87, 127] on div at bounding box center [554, 242] width 1109 height 484
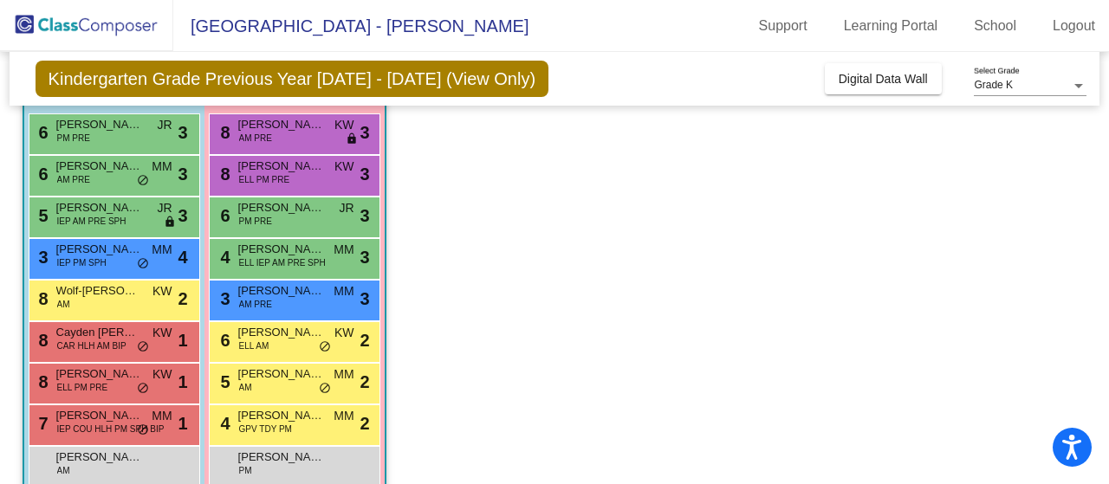
click at [87, 127] on span "Apollo Byrd" at bounding box center [99, 124] width 87 height 17
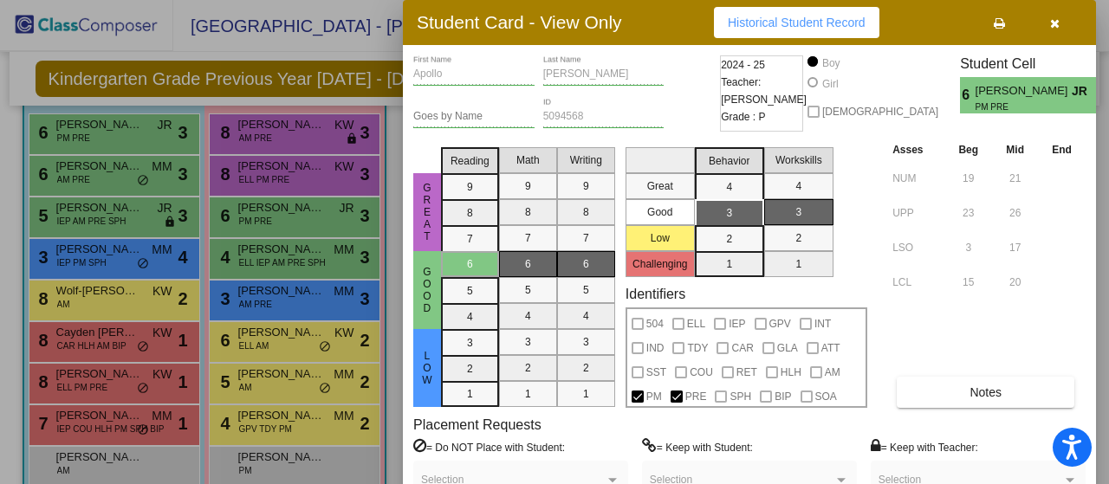
click at [973, 375] on div "Asses Beg Mid End NUM 19 21 UPP 23 26 LSO 3 17 LCL 15 20 Notes" at bounding box center [986, 274] width 197 height 268
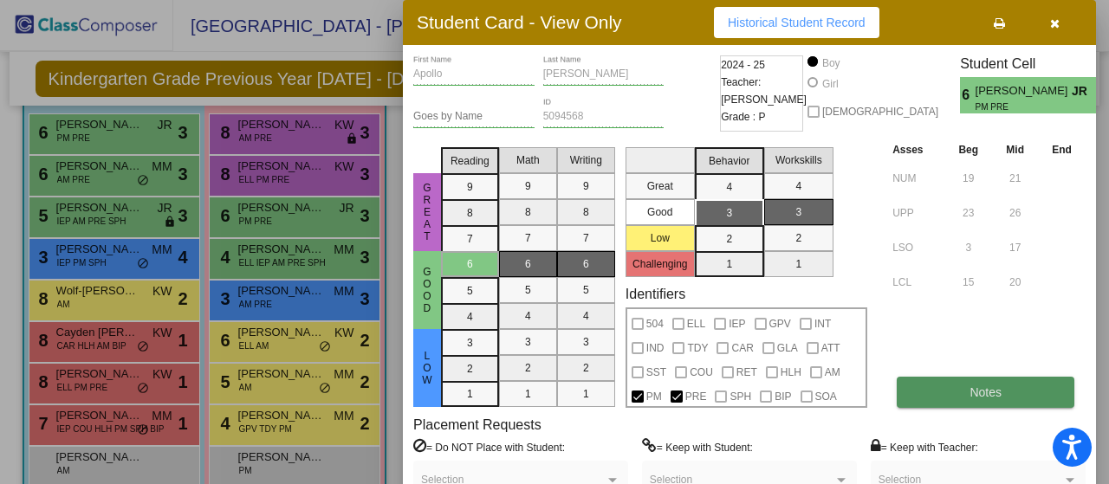
click at [972, 383] on button "Notes" at bounding box center [985, 392] width 178 height 31
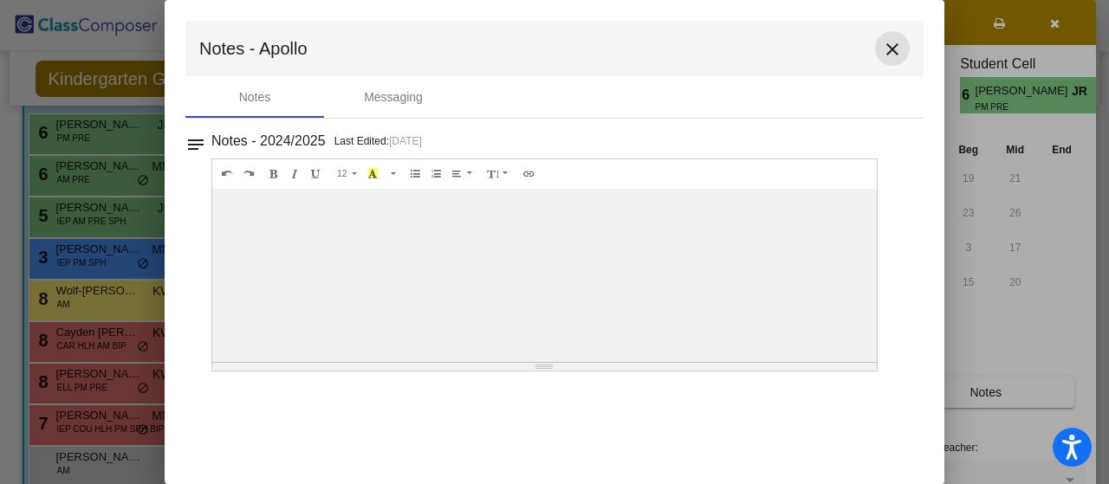
click at [890, 49] on mat-icon "close" at bounding box center [892, 49] width 21 height 21
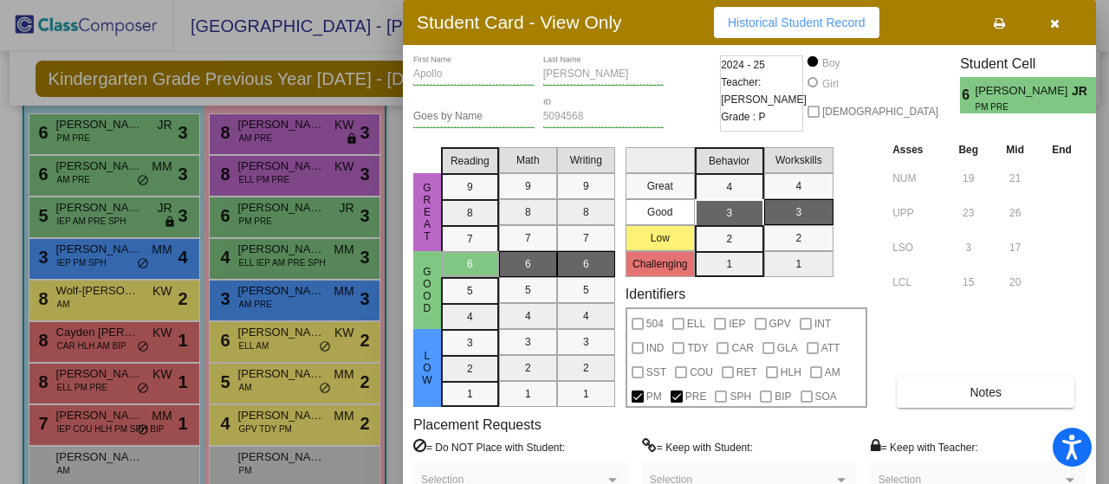
click at [312, 49] on div at bounding box center [554, 242] width 1109 height 484
